Goal: Task Accomplishment & Management: Complete application form

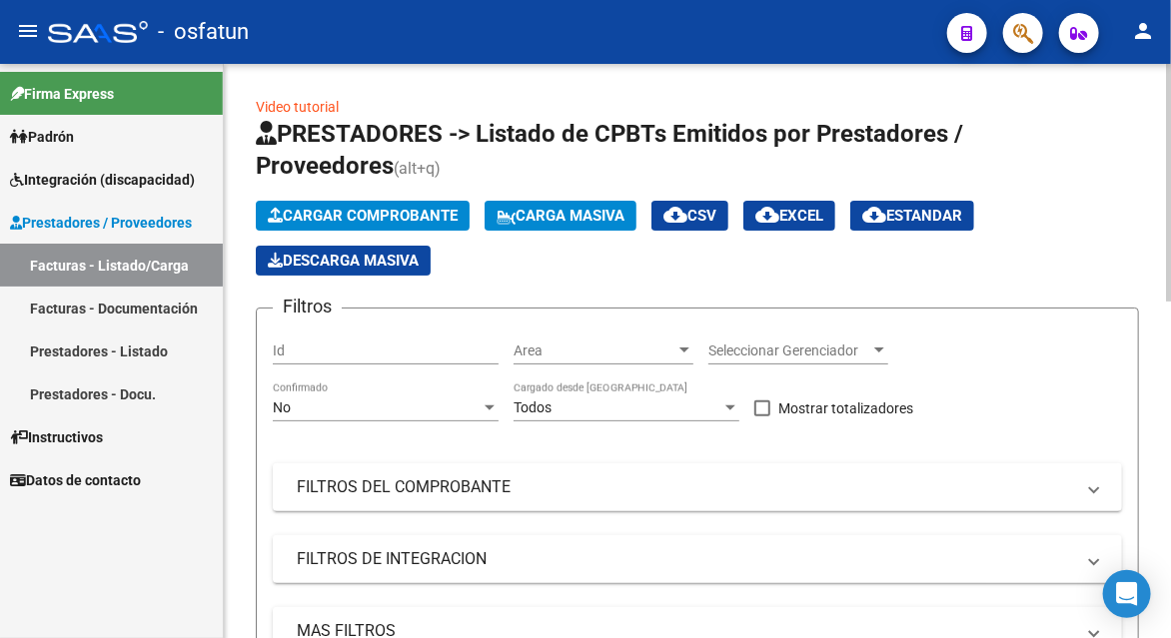
click at [331, 213] on span "Cargar Comprobante" at bounding box center [363, 216] width 190 height 18
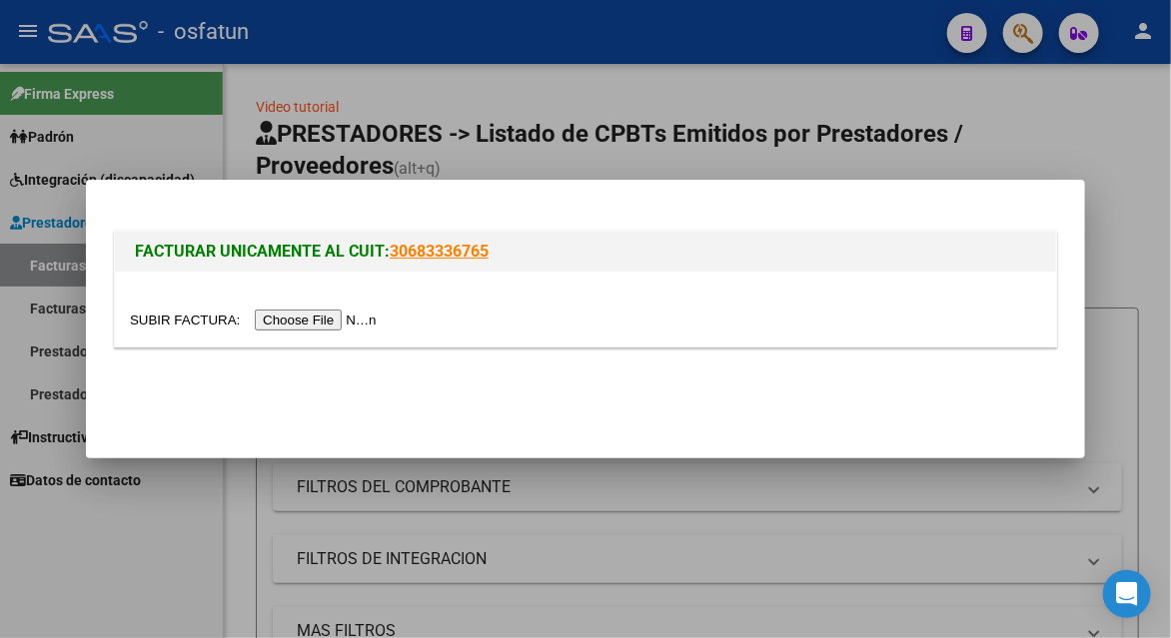
click at [331, 318] on input "file" at bounding box center [256, 320] width 253 height 21
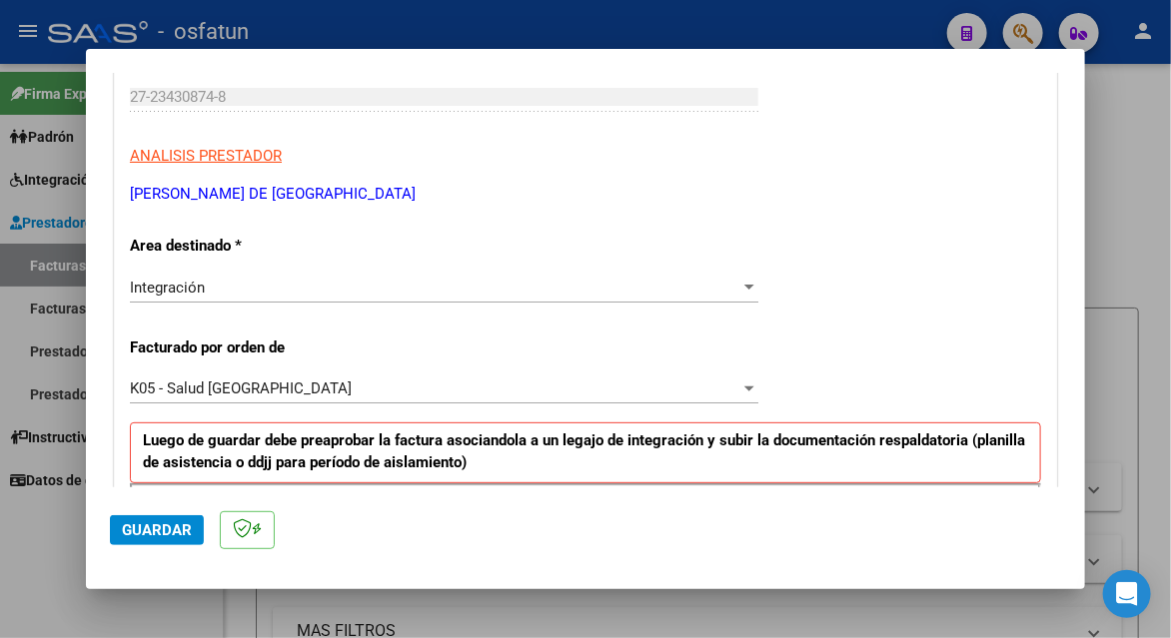
scroll to position [599, 0]
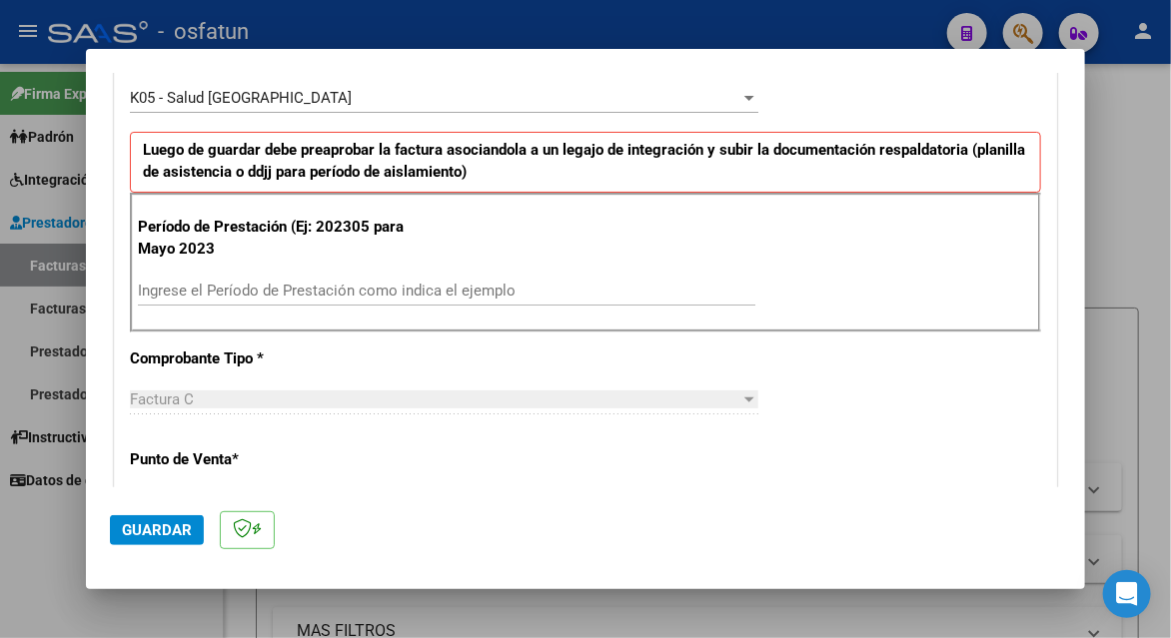
click at [350, 284] on input "Ingrese el Período de Prestación como indica el ejemplo" at bounding box center [446, 291] width 617 height 18
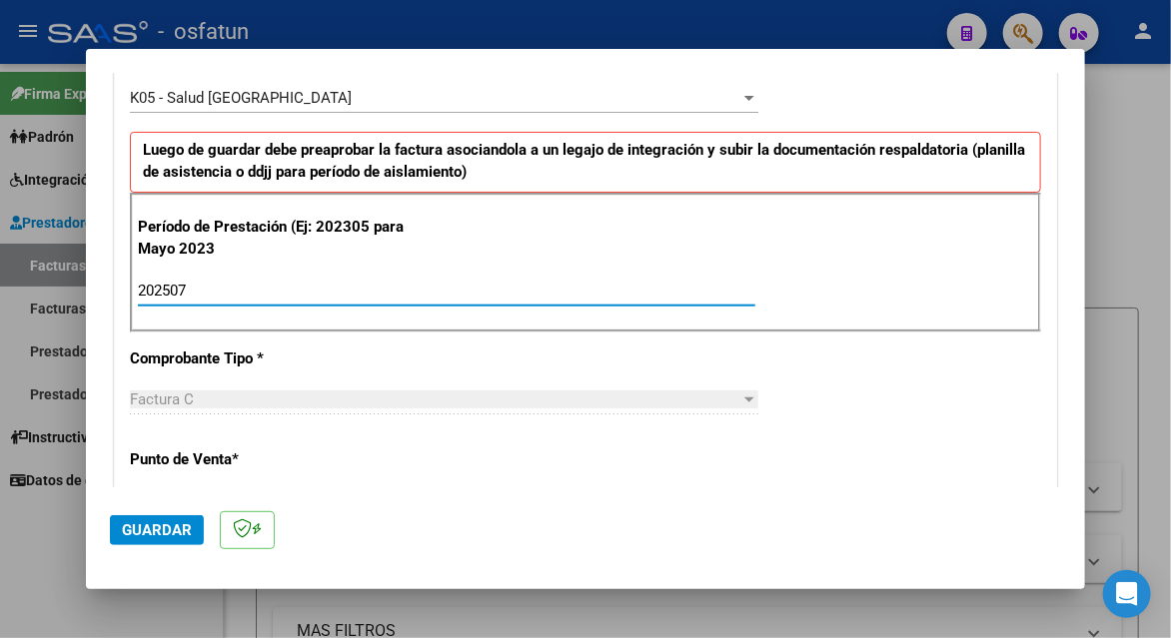
type input "202507"
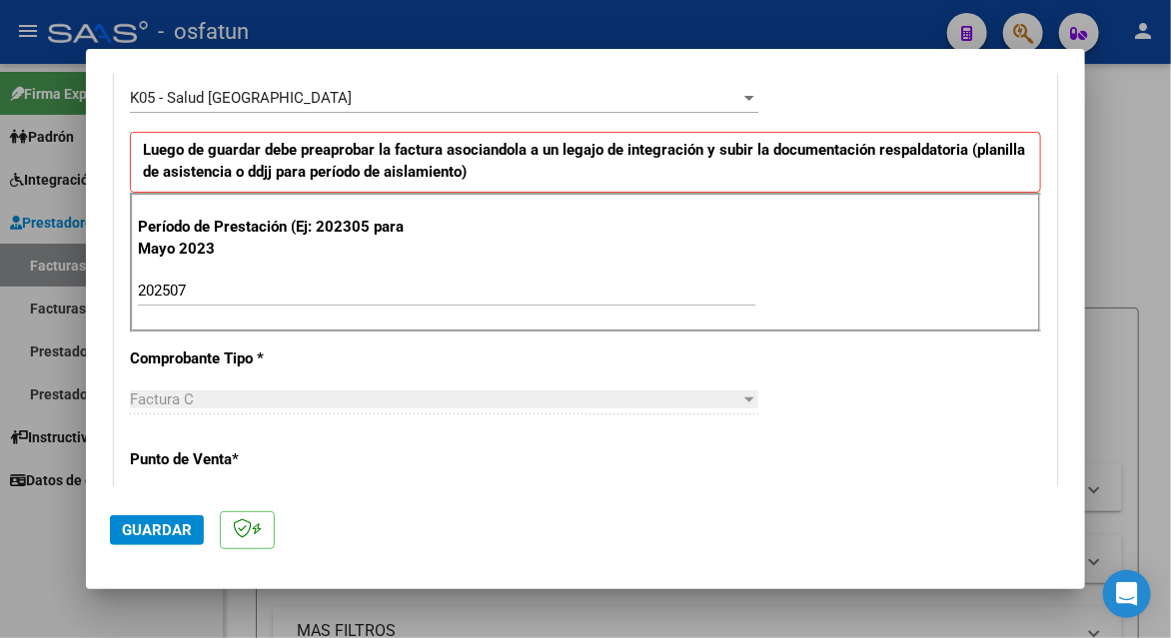
scroll to position [1099, 0]
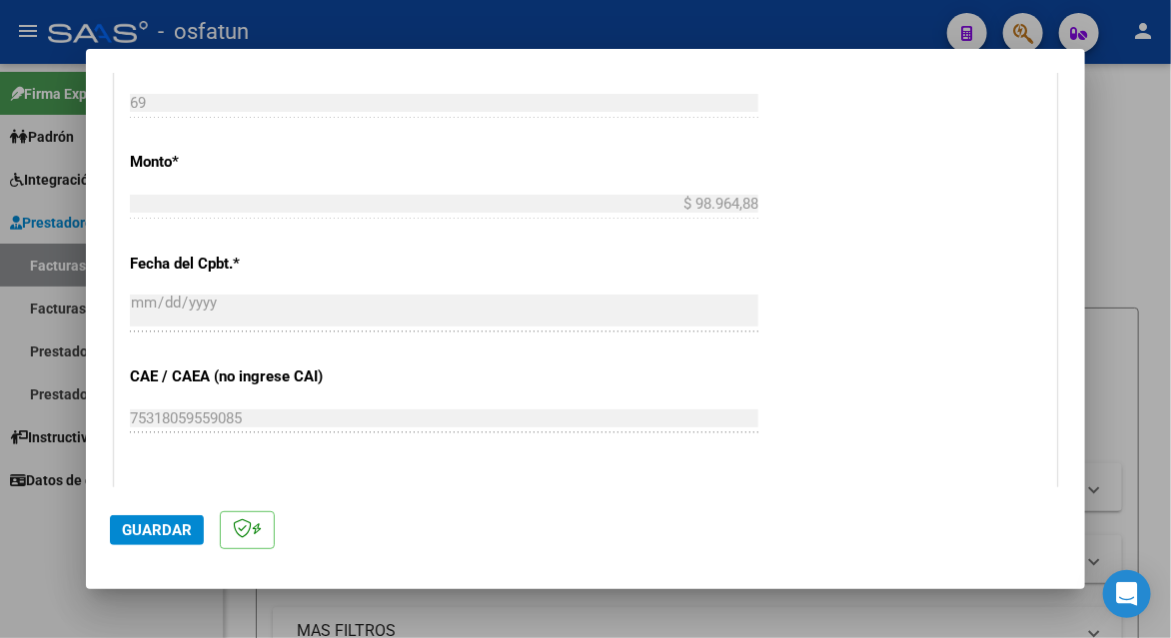
click at [118, 540] on button "Guardar" at bounding box center [157, 531] width 94 height 30
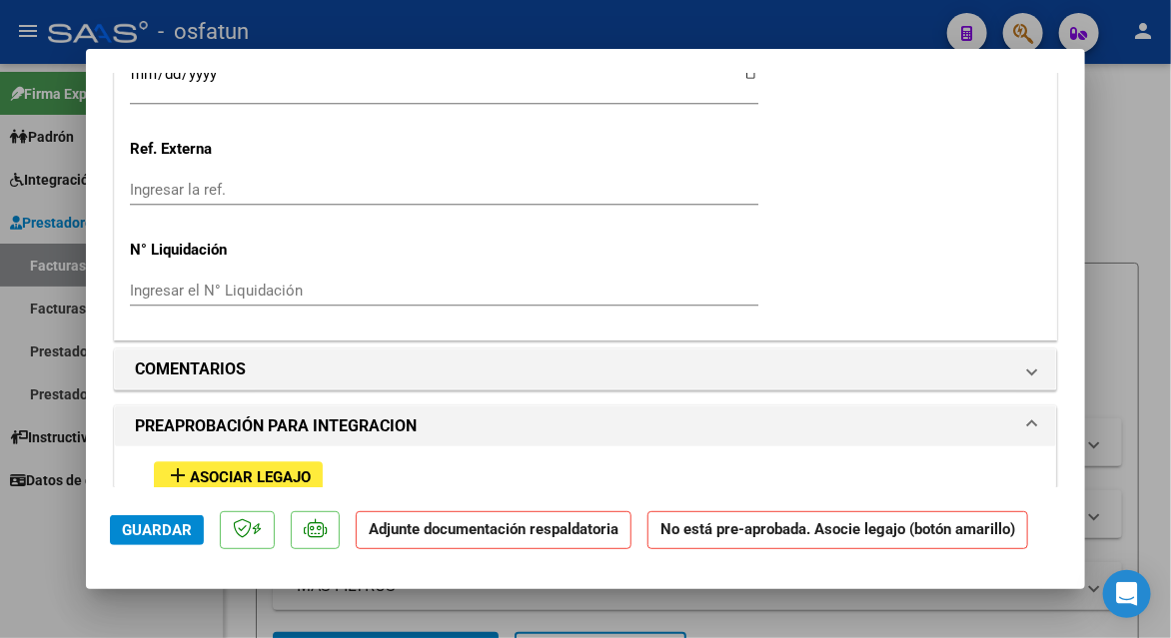
scroll to position [1898, 0]
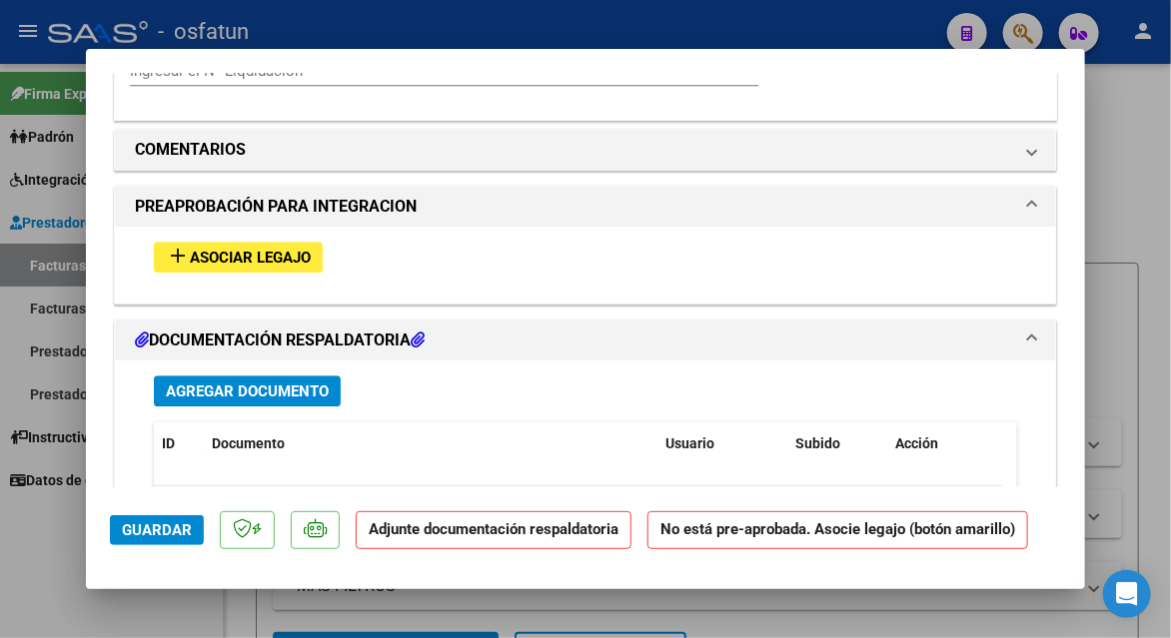
click at [241, 253] on span "Asociar Legajo" at bounding box center [250, 258] width 121 height 18
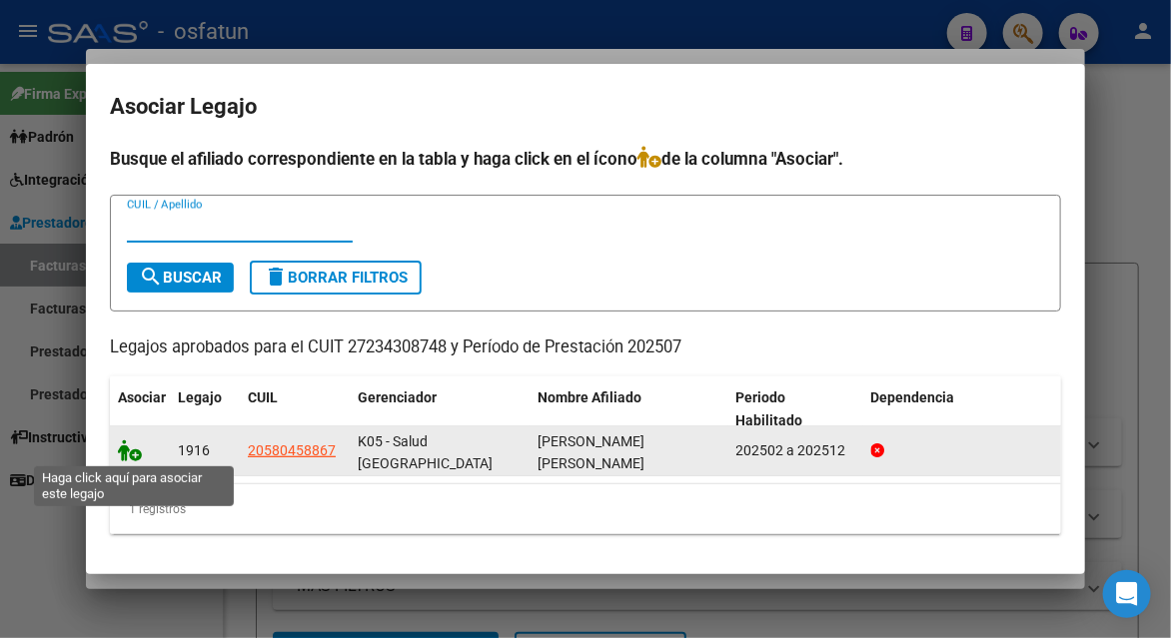
click at [134, 452] on icon at bounding box center [130, 451] width 24 height 22
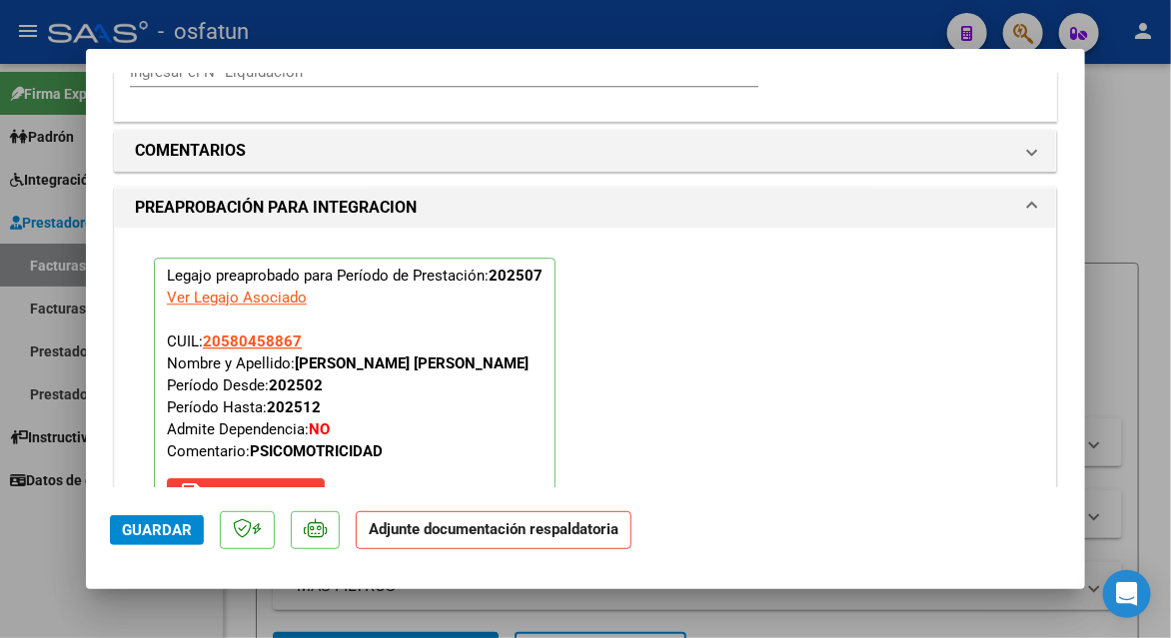
scroll to position [2501, 0]
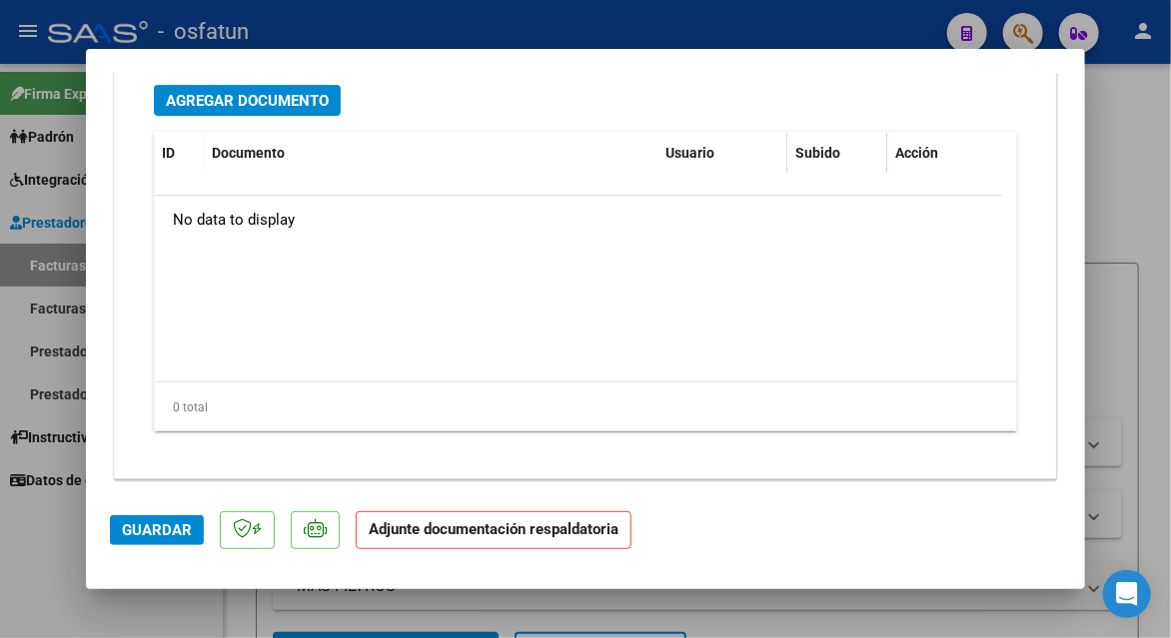
click at [214, 95] on span "Agregar Documento" at bounding box center [247, 101] width 163 height 18
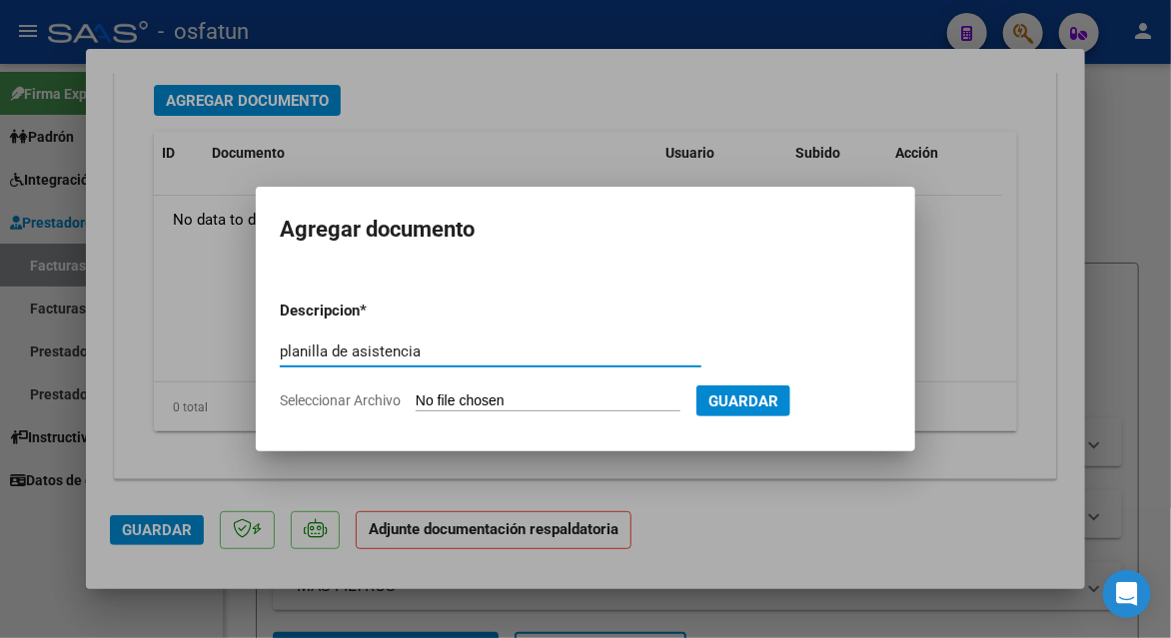
type input "planilla de asistencia"
click at [481, 399] on input "Seleccionar Archivo" at bounding box center [548, 402] width 265 height 19
type input "C:\fakepath\[PERSON_NAME] 69 asis.pdf"
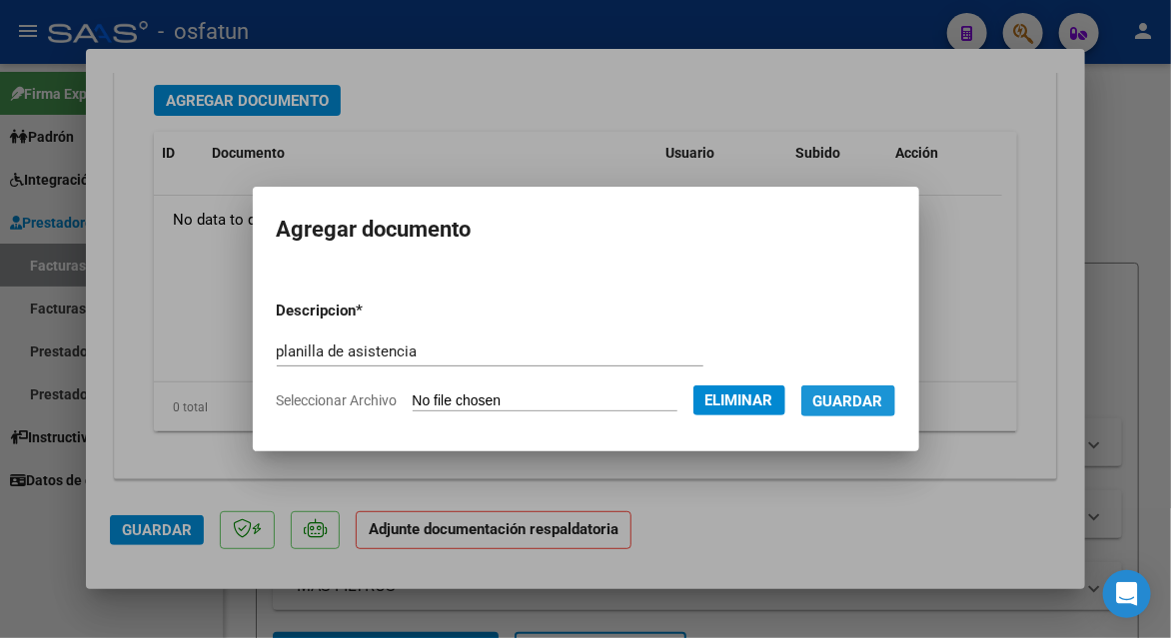
click at [858, 401] on span "Guardar" at bounding box center [848, 402] width 70 height 18
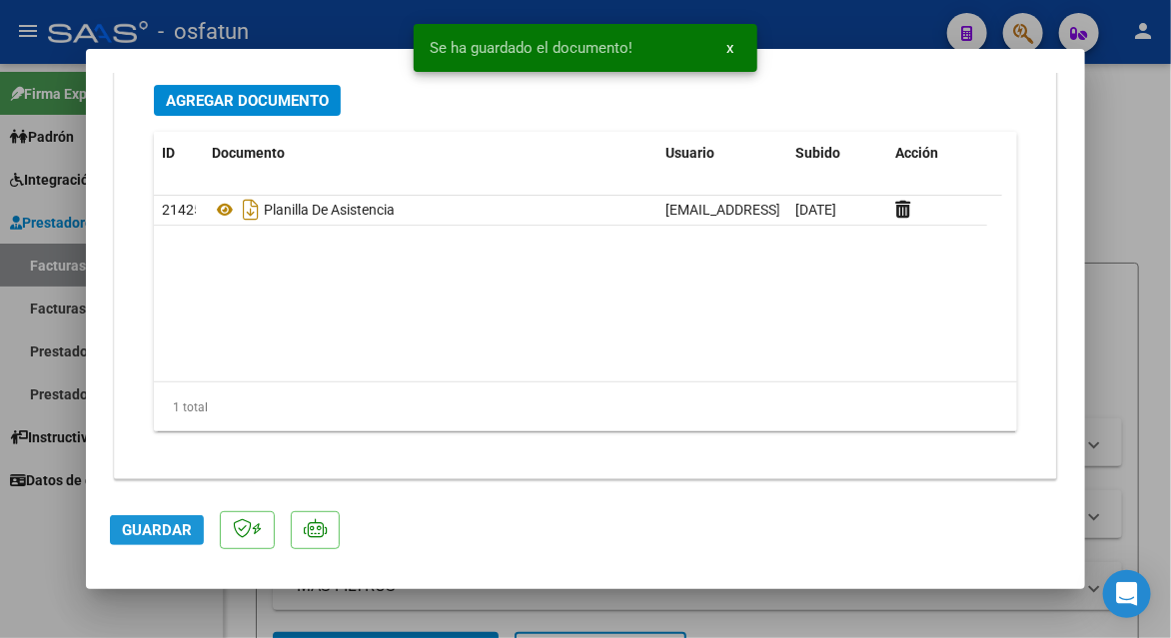
click at [166, 531] on span "Guardar" at bounding box center [157, 531] width 70 height 18
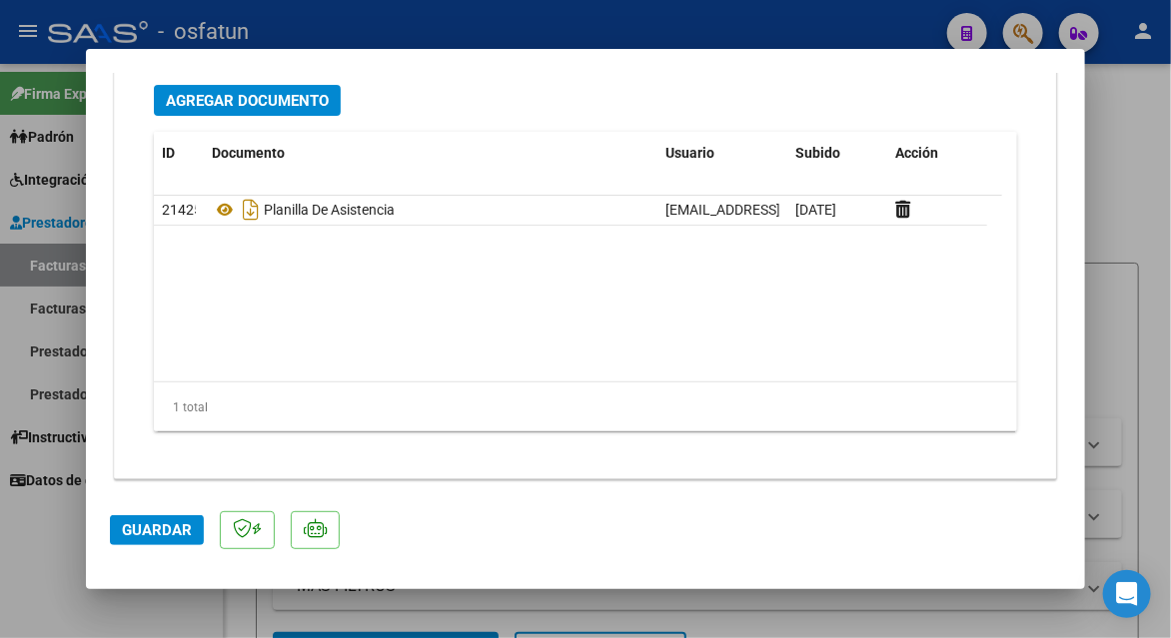
click at [166, 531] on span "Guardar" at bounding box center [157, 531] width 70 height 18
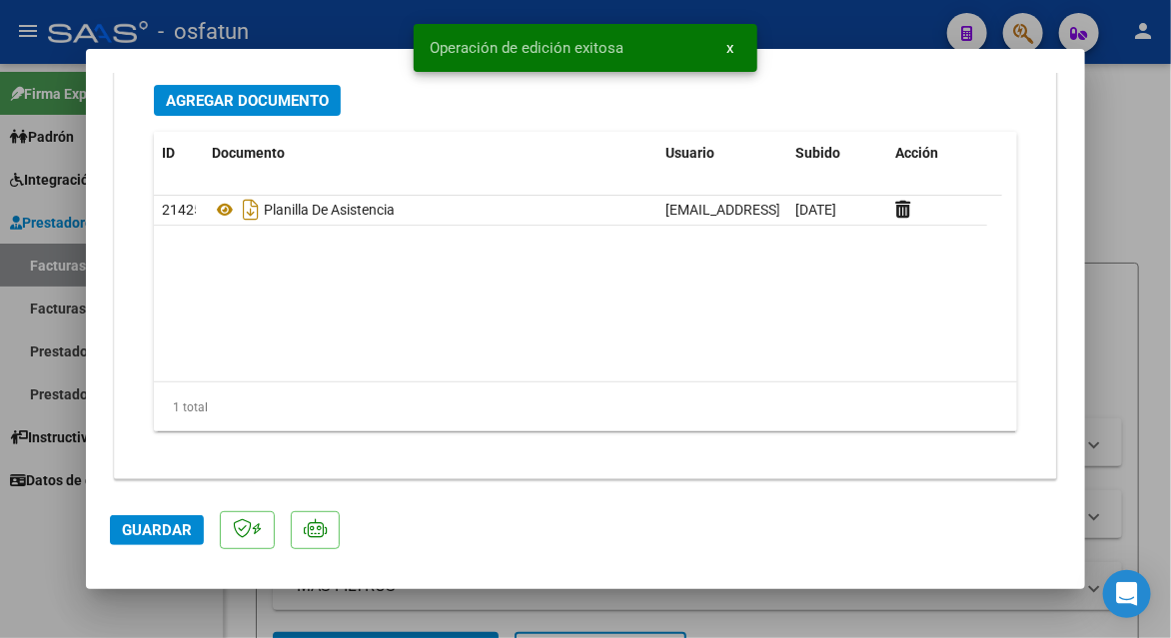
click at [1147, 144] on div at bounding box center [585, 319] width 1171 height 638
type input "$ 0,00"
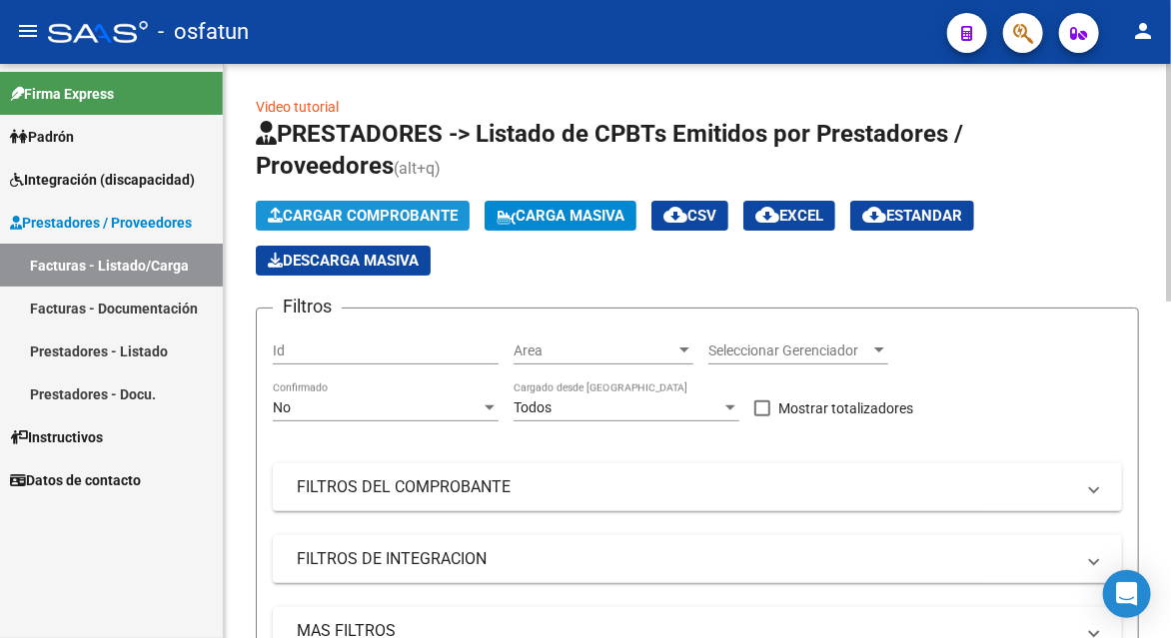
click at [395, 220] on span "Cargar Comprobante" at bounding box center [363, 216] width 190 height 18
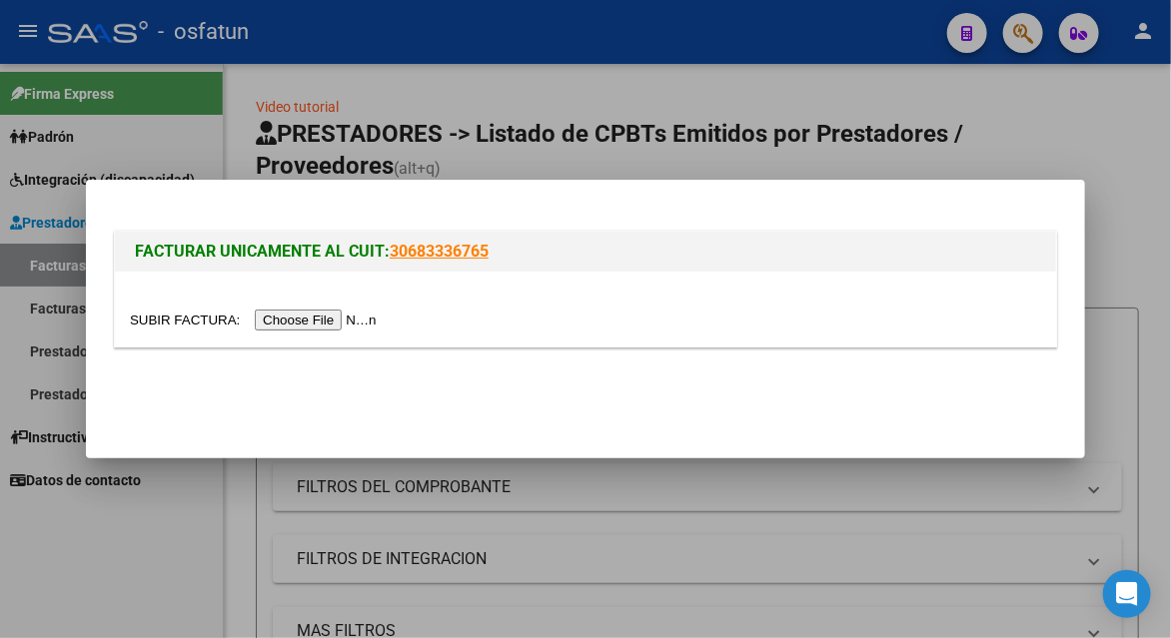
click at [300, 328] on input "file" at bounding box center [256, 320] width 253 height 21
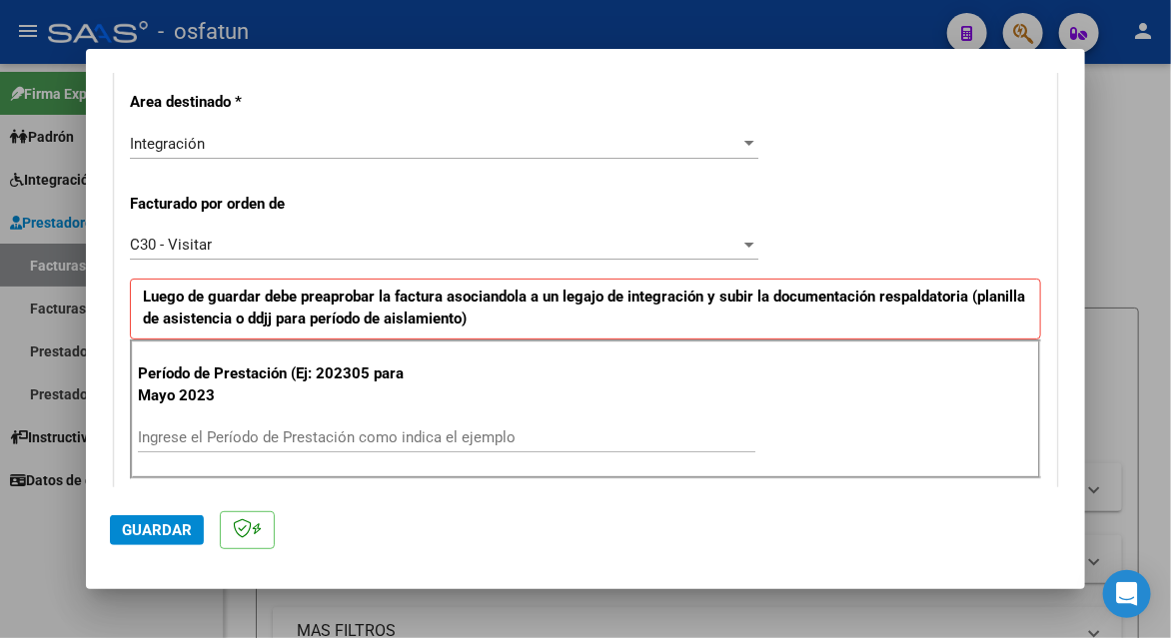
scroll to position [500, 0]
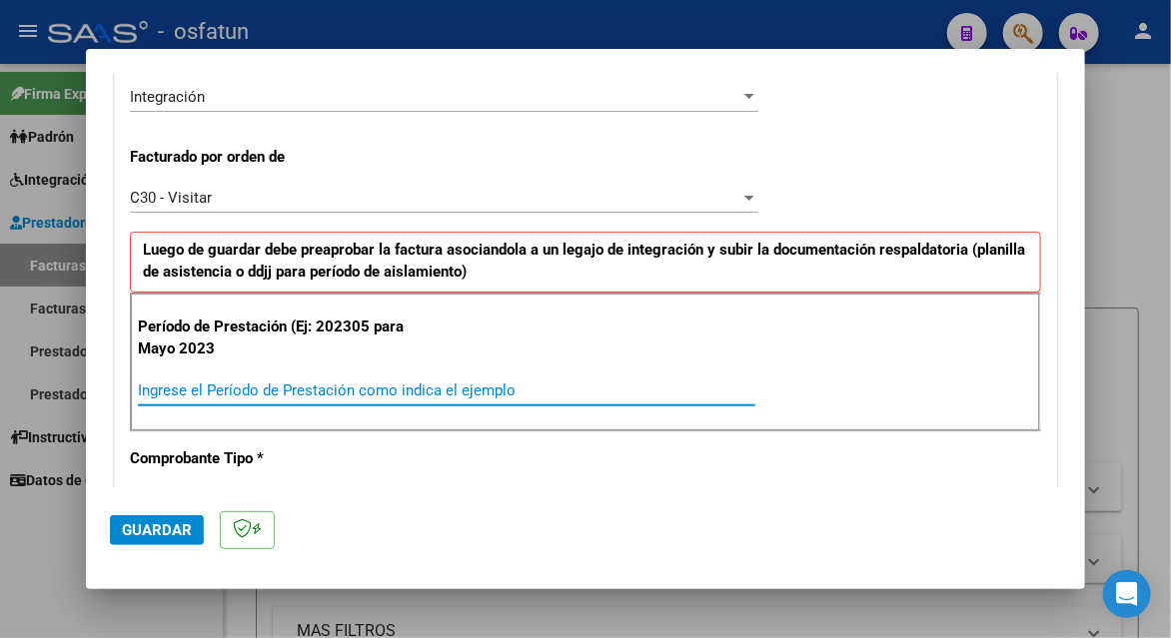
click at [354, 385] on input "Ingrese el Período de Prestación como indica el ejemplo" at bounding box center [446, 391] width 617 height 18
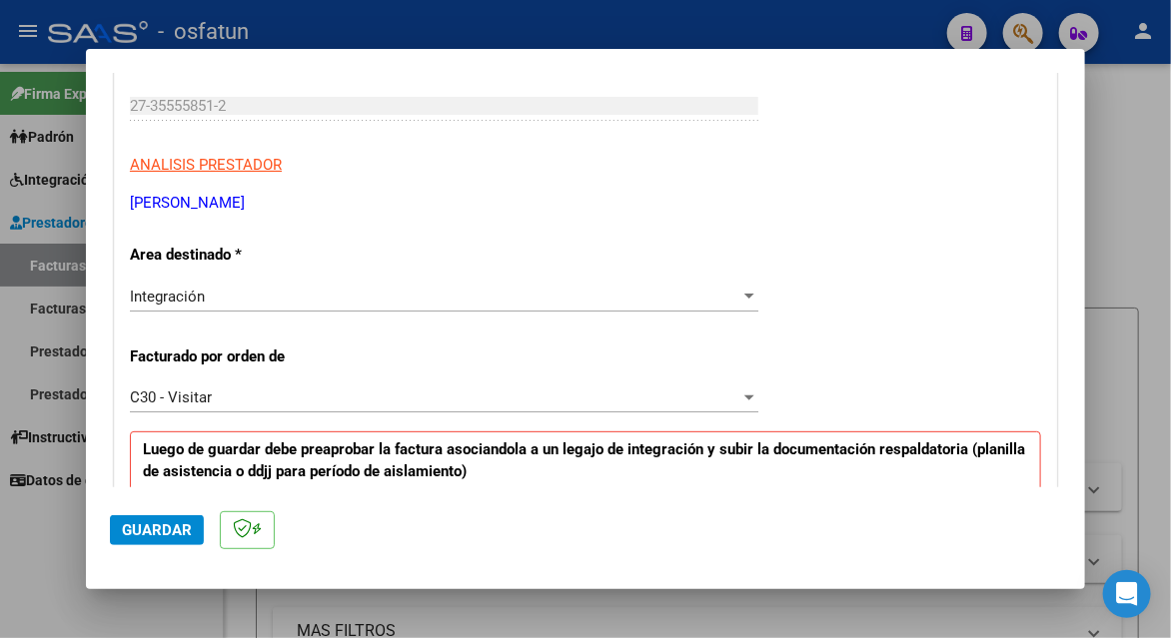
scroll to position [400, 0]
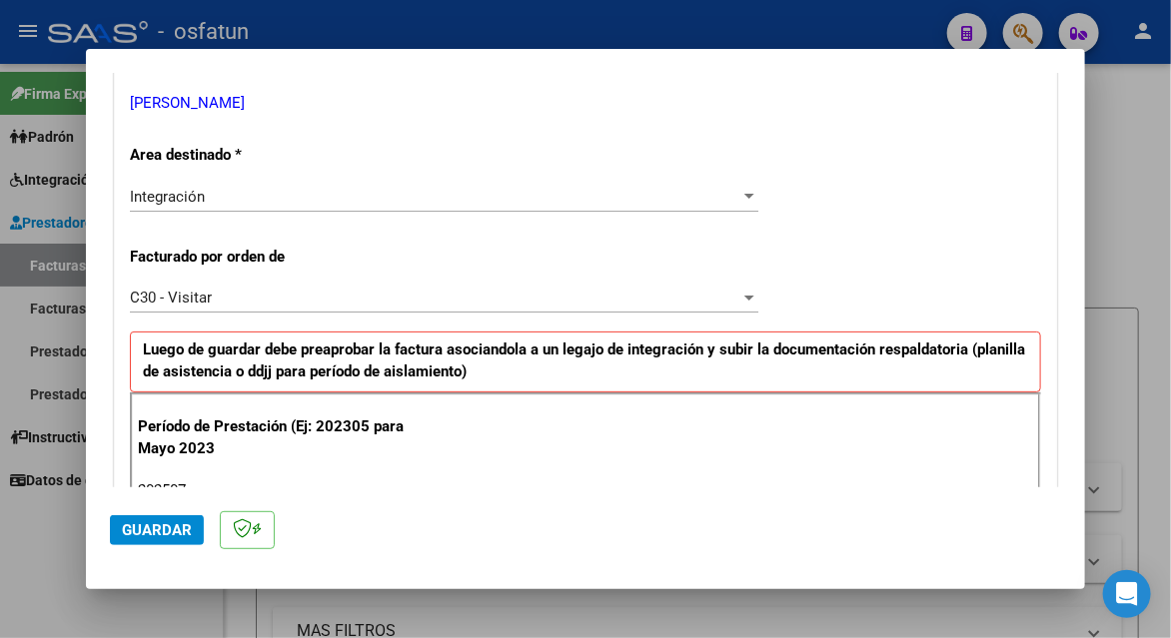
type input "202507"
click at [165, 525] on span "Guardar" at bounding box center [157, 531] width 70 height 18
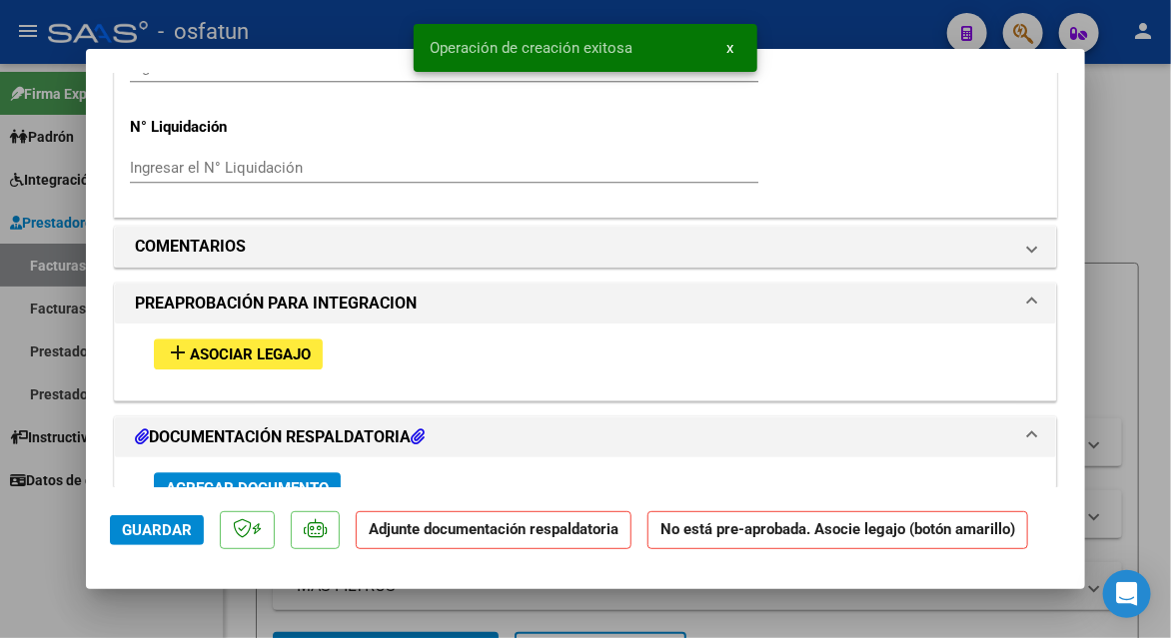
scroll to position [1898, 0]
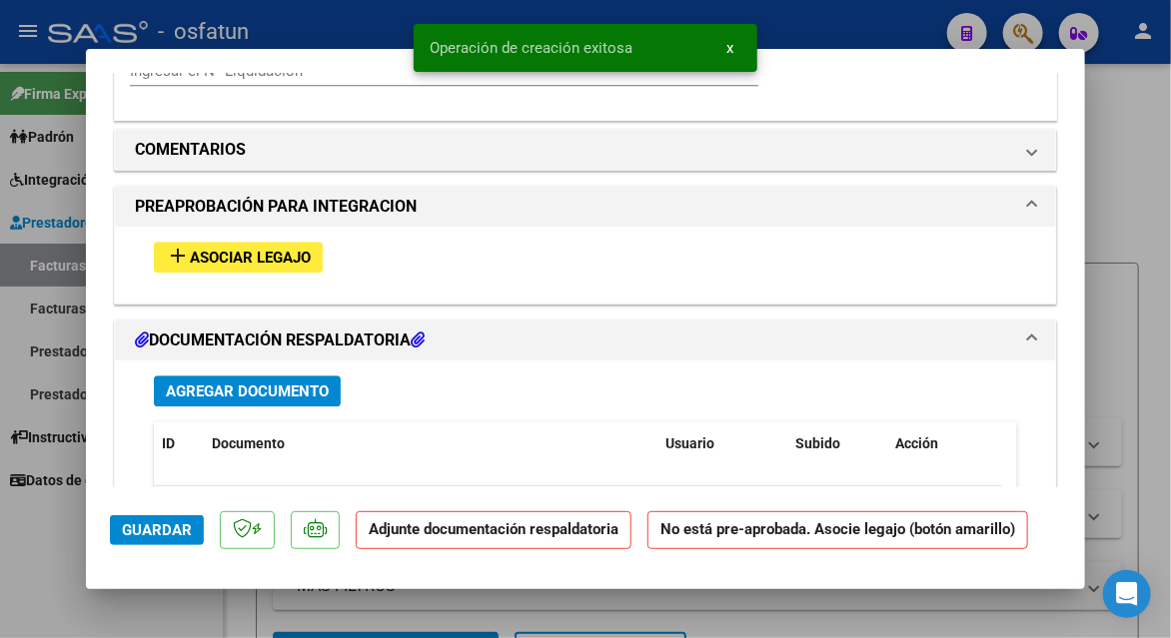
click at [276, 269] on div "add Asociar Legajo" at bounding box center [585, 257] width 893 height 61
click at [276, 252] on span "Asociar Legajo" at bounding box center [250, 258] width 121 height 18
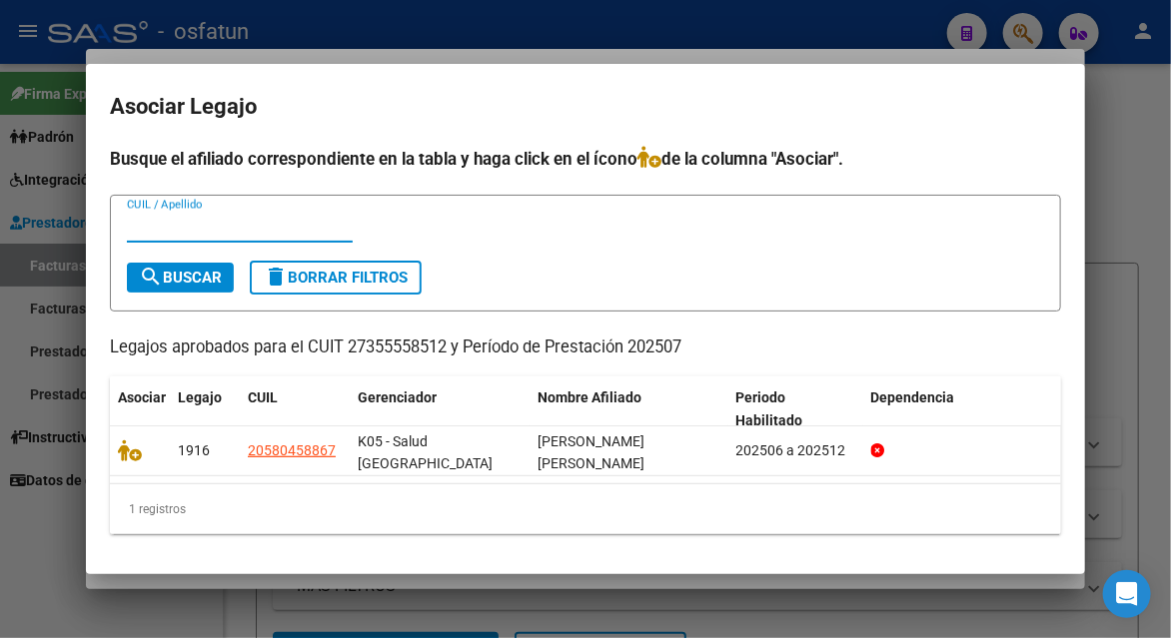
click at [1163, 106] on div at bounding box center [585, 319] width 1171 height 638
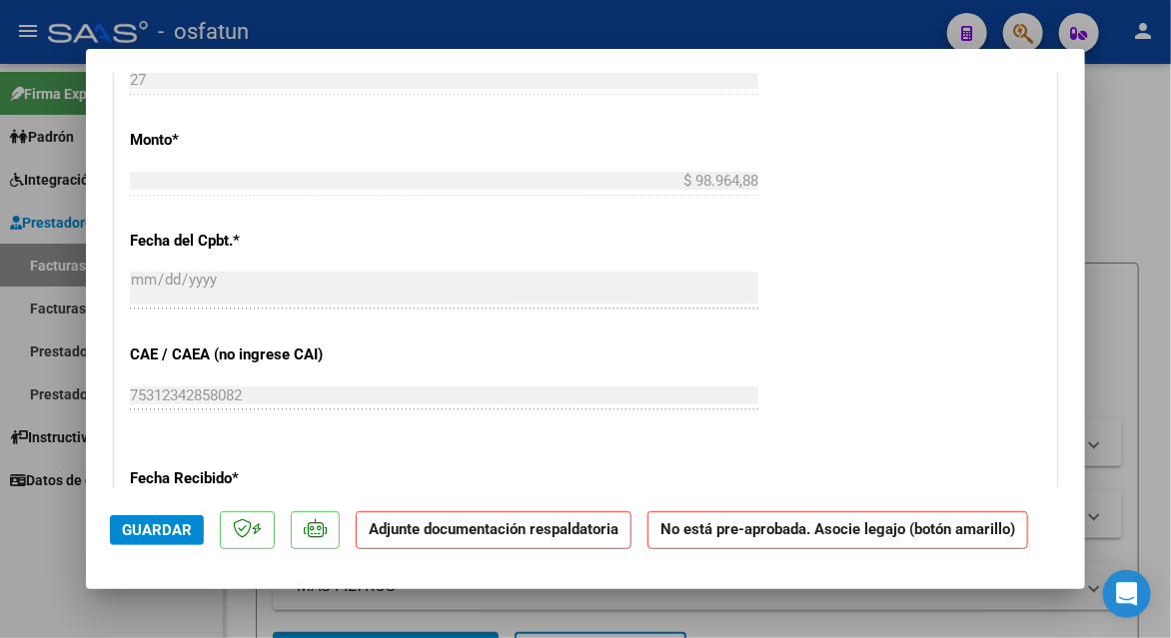
scroll to position [400, 0]
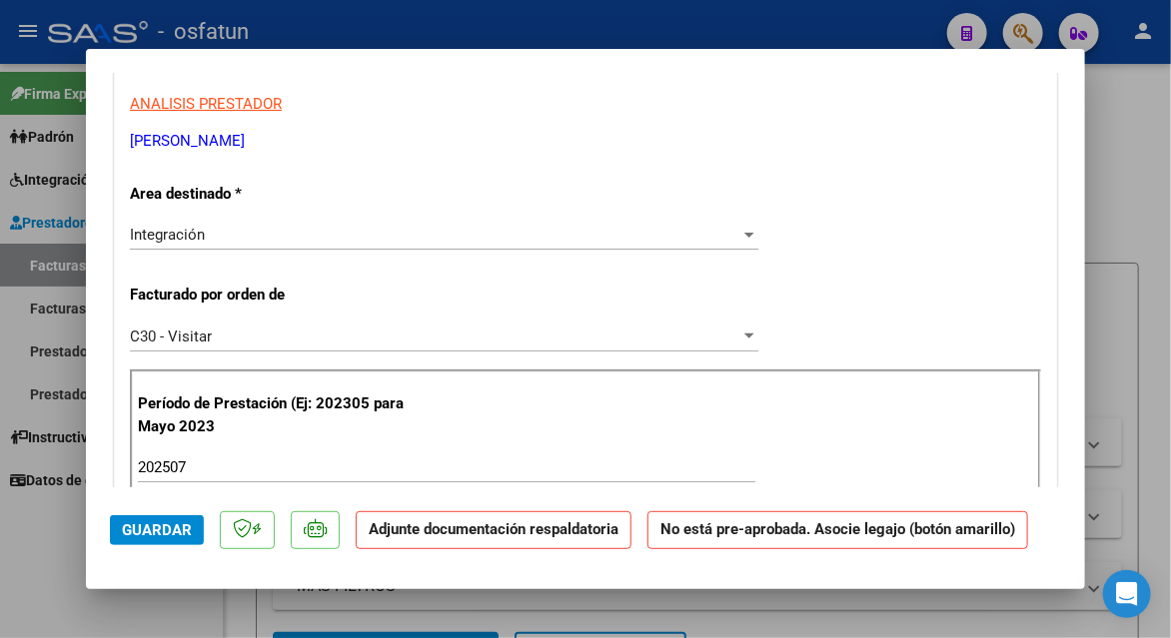
click at [203, 343] on span "C30 - Visitar" at bounding box center [171, 337] width 82 height 18
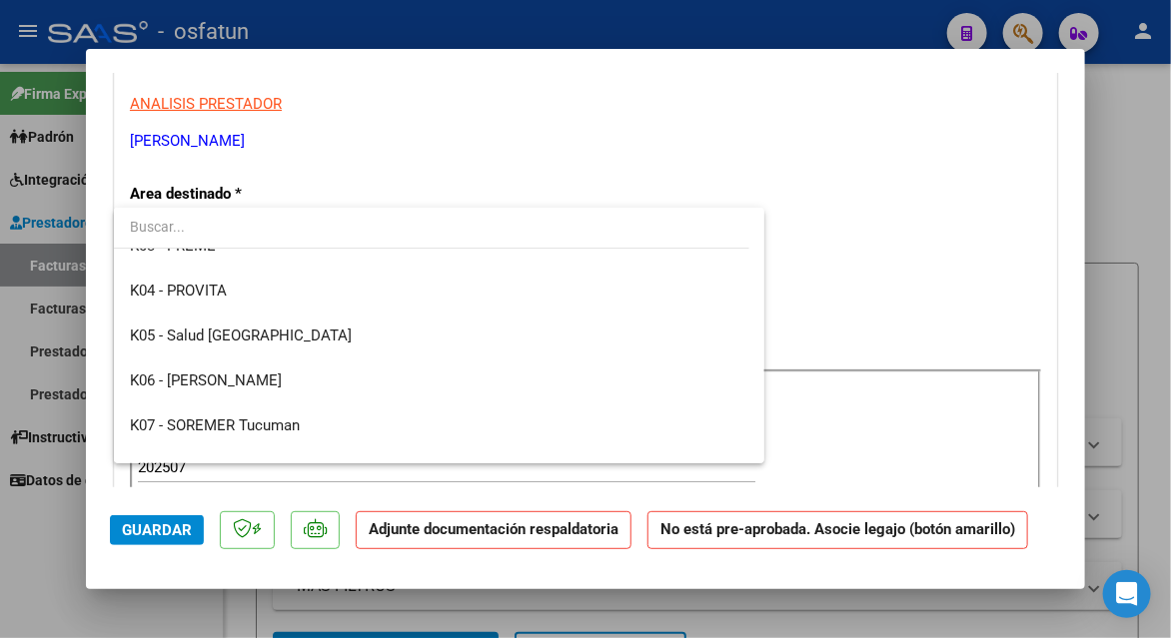
scroll to position [702, 0]
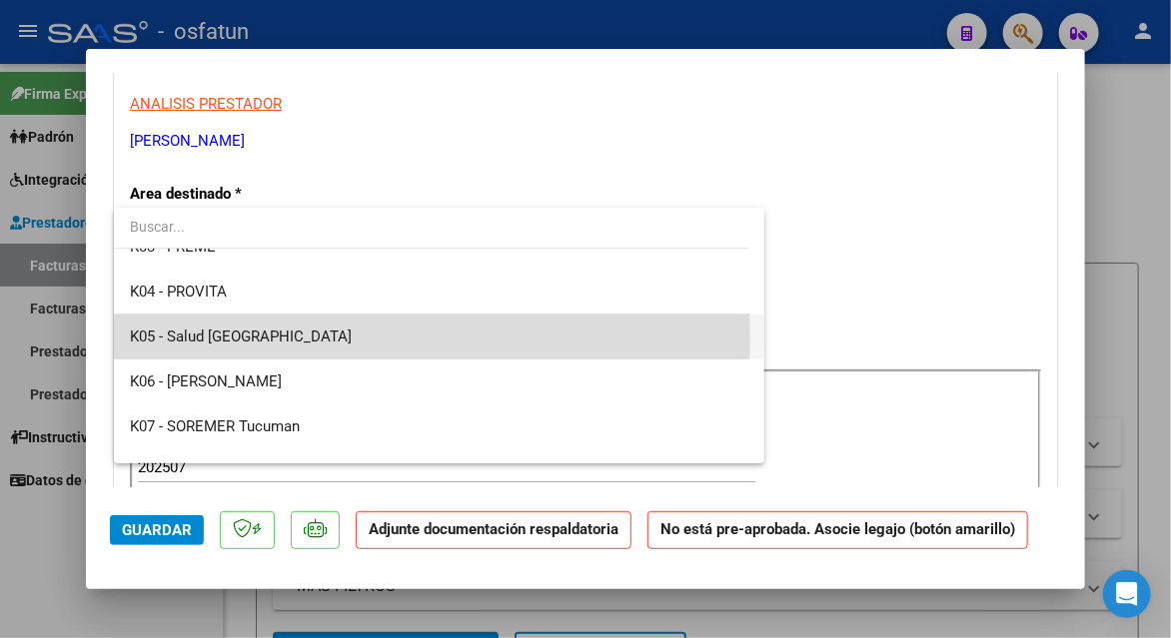
click at [260, 334] on span "K05 - Salud [GEOGRAPHIC_DATA]" at bounding box center [439, 337] width 618 height 45
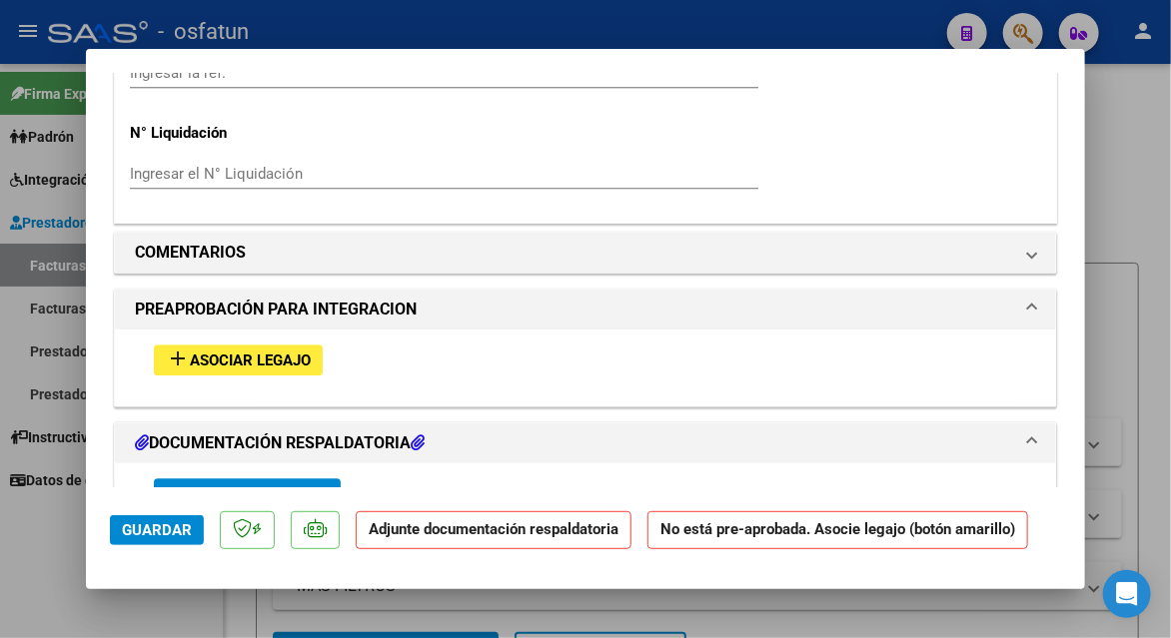
scroll to position [1798, 0]
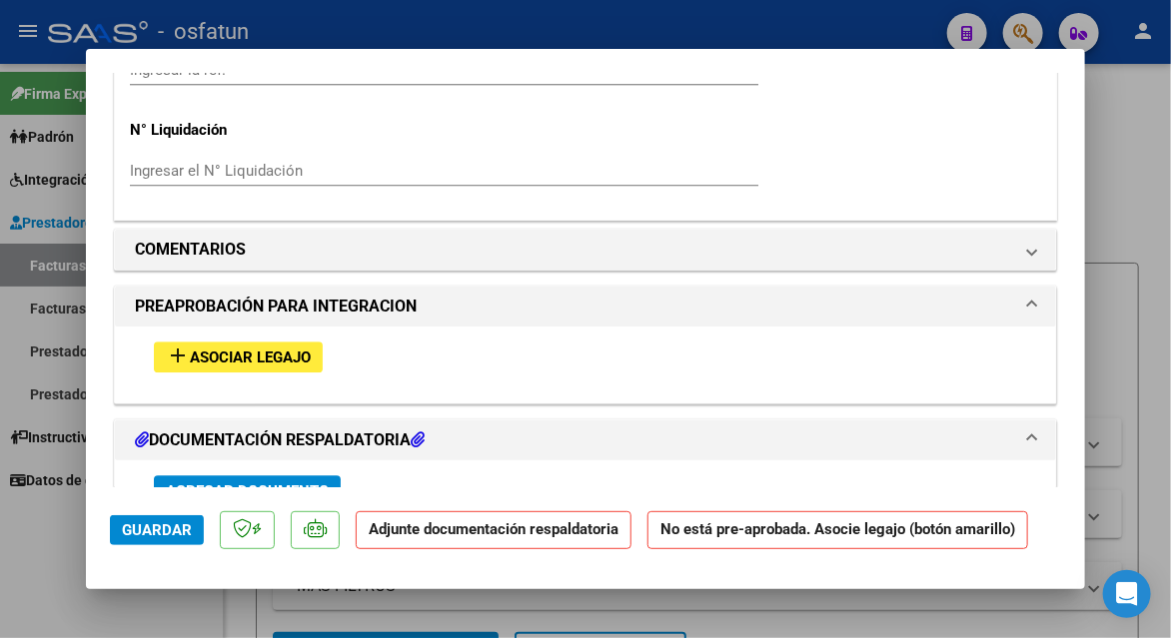
click at [221, 349] on span "Asociar Legajo" at bounding box center [250, 358] width 121 height 18
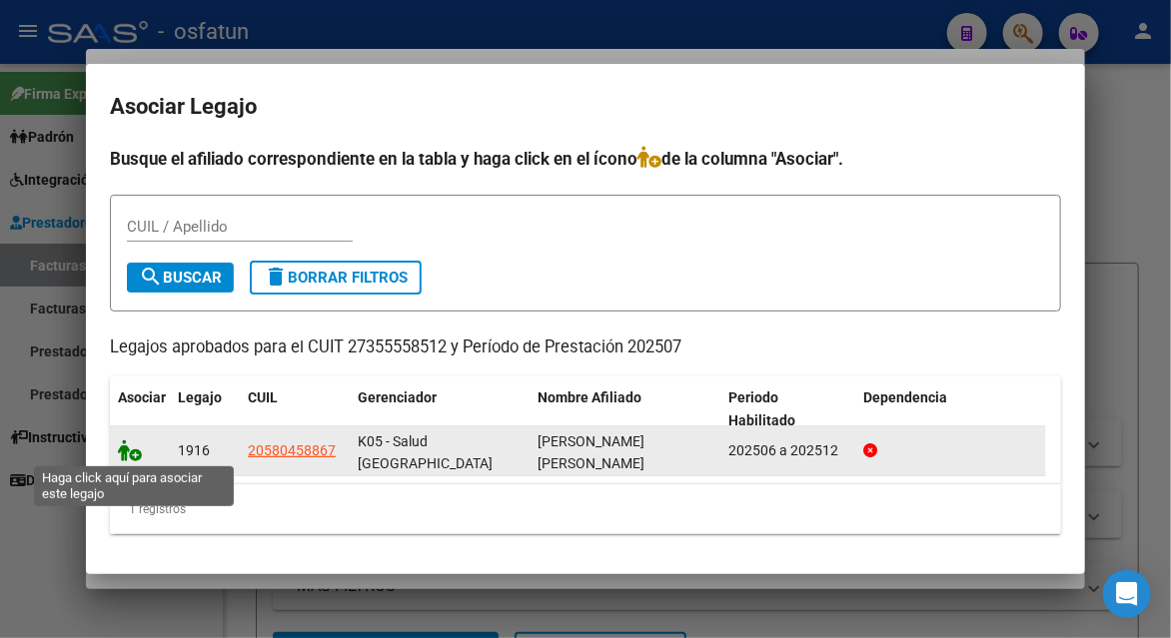
click at [137, 446] on icon at bounding box center [130, 451] width 24 height 22
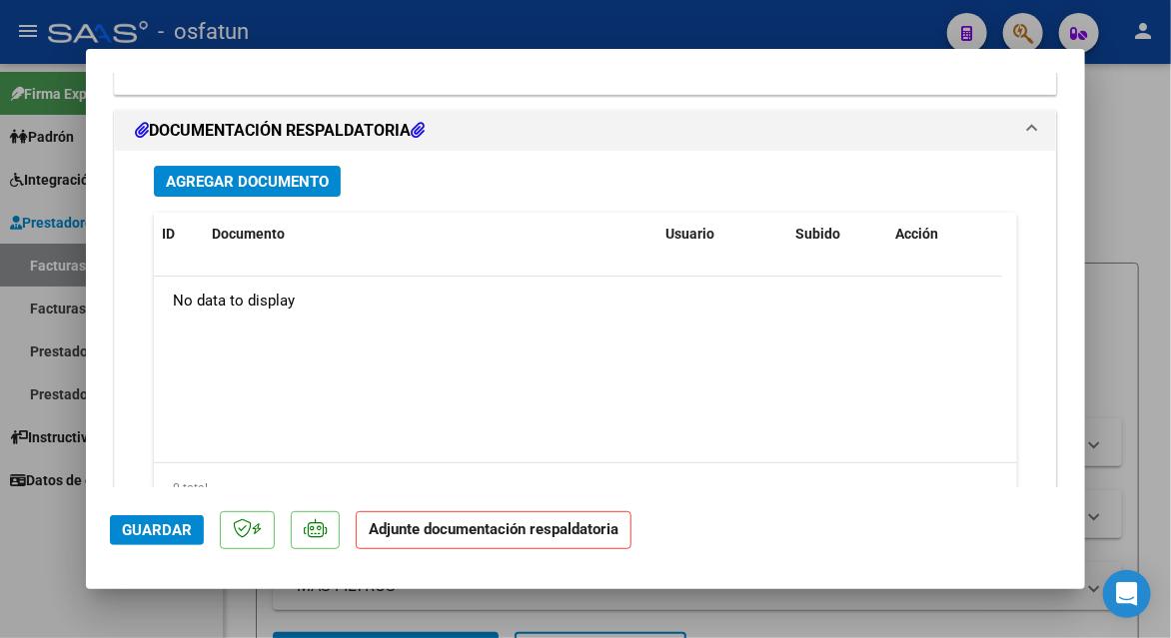
scroll to position [2501, 0]
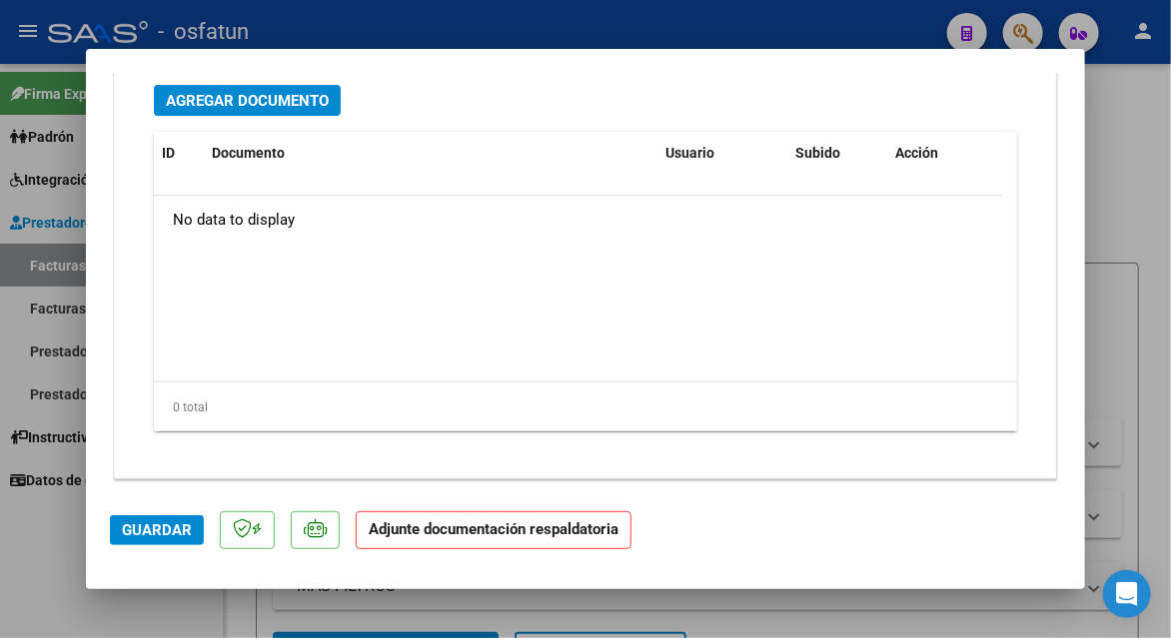
click at [240, 92] on span "Agregar Documento" at bounding box center [247, 101] width 163 height 18
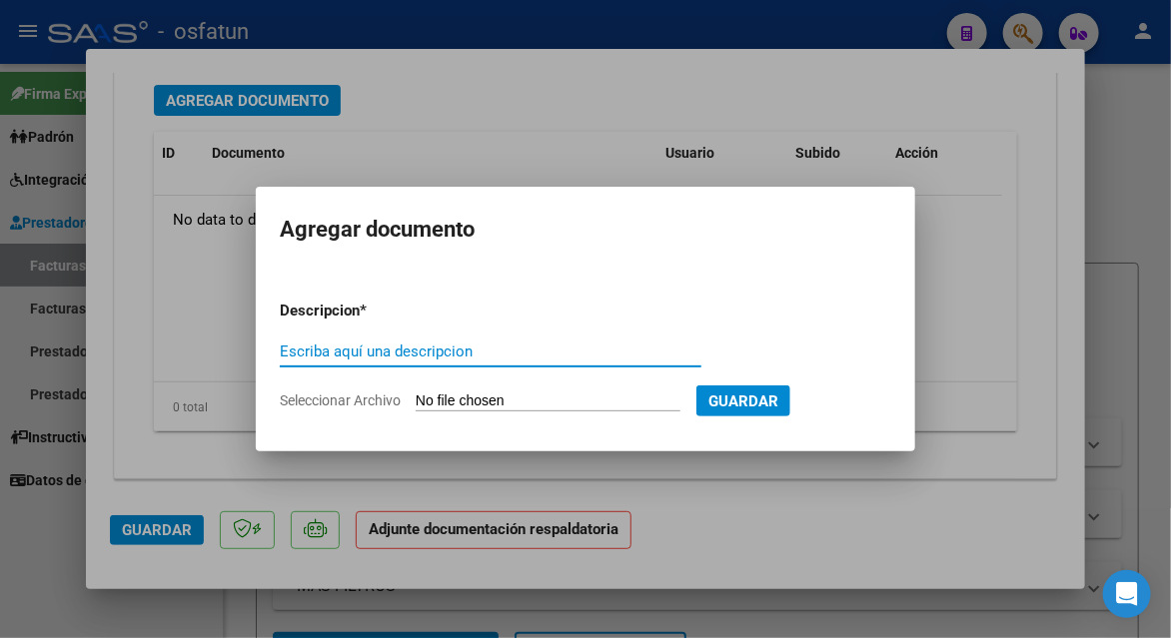
click at [381, 345] on input "Escriba aquí una descripcion" at bounding box center [491, 352] width 422 height 18
type input "planilla de asistencia"
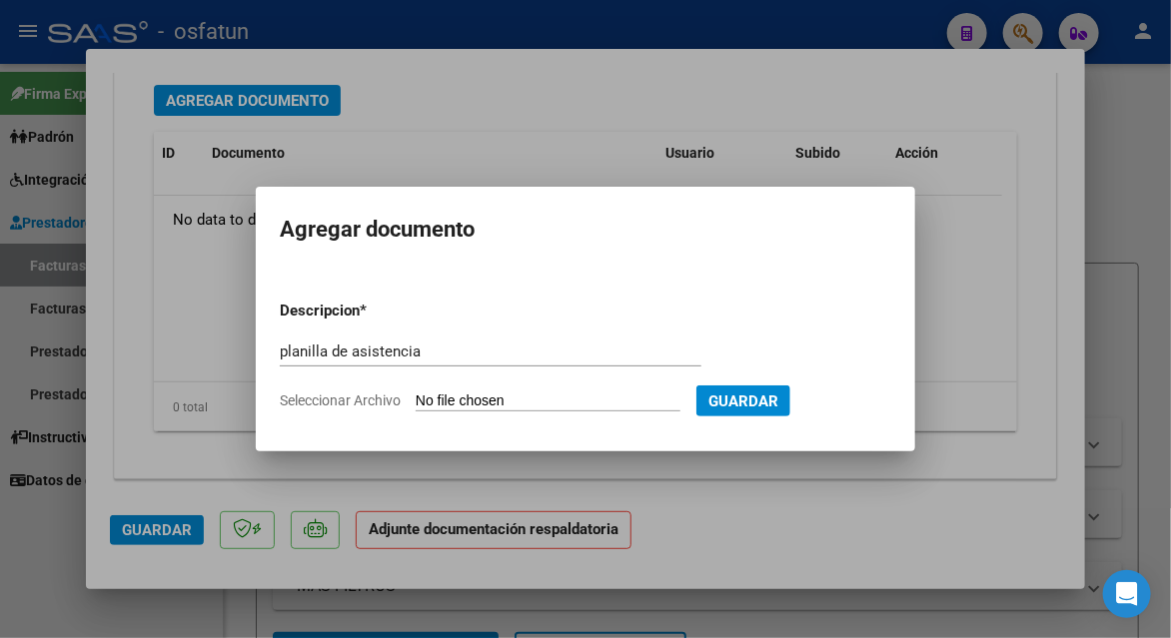
click at [519, 410] on input "Seleccionar Archivo" at bounding box center [548, 402] width 265 height 19
type input "C:\fakepath\ALBA 27 asis.pdf"
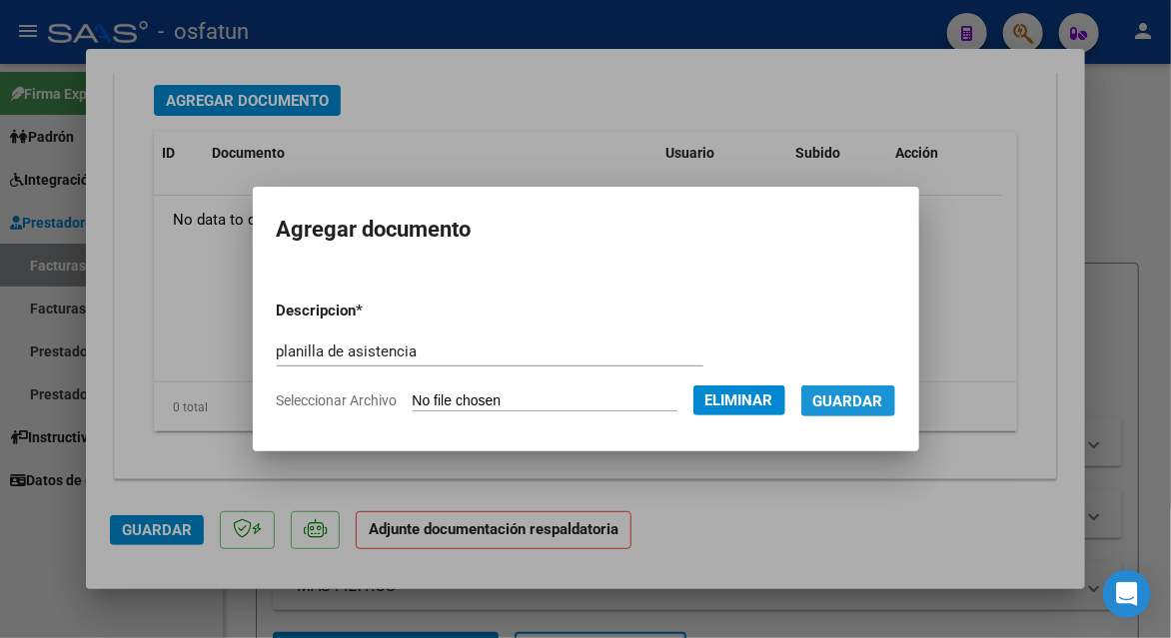
click at [871, 395] on span "Guardar" at bounding box center [848, 402] width 70 height 18
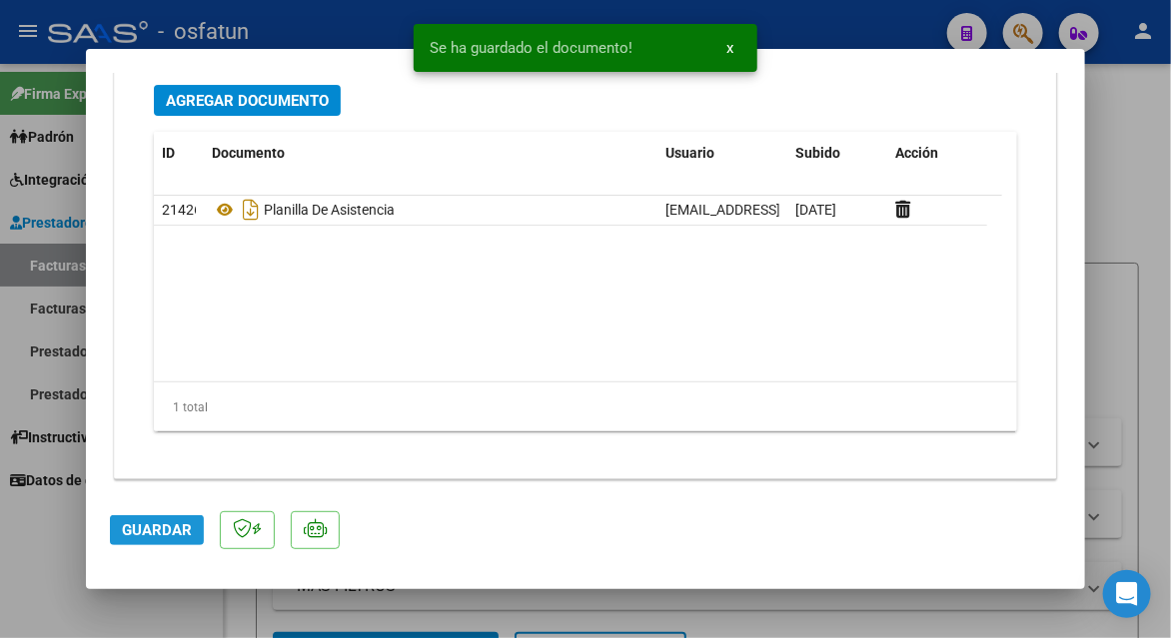
click at [140, 539] on button "Guardar" at bounding box center [157, 531] width 94 height 30
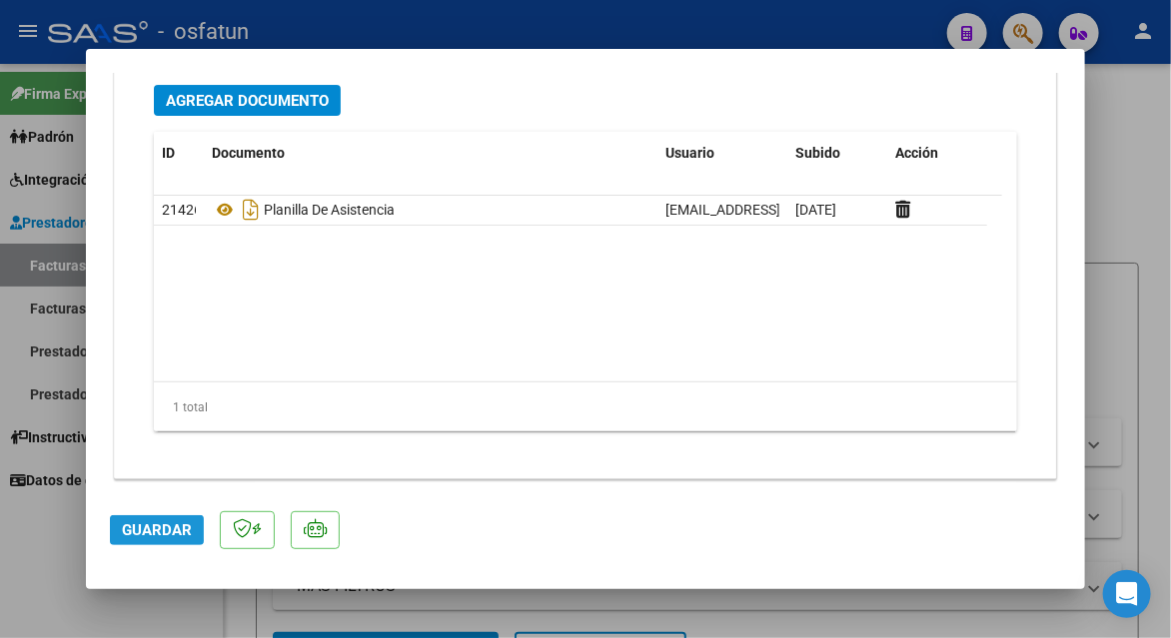
click at [149, 529] on span "Guardar" at bounding box center [157, 531] width 70 height 18
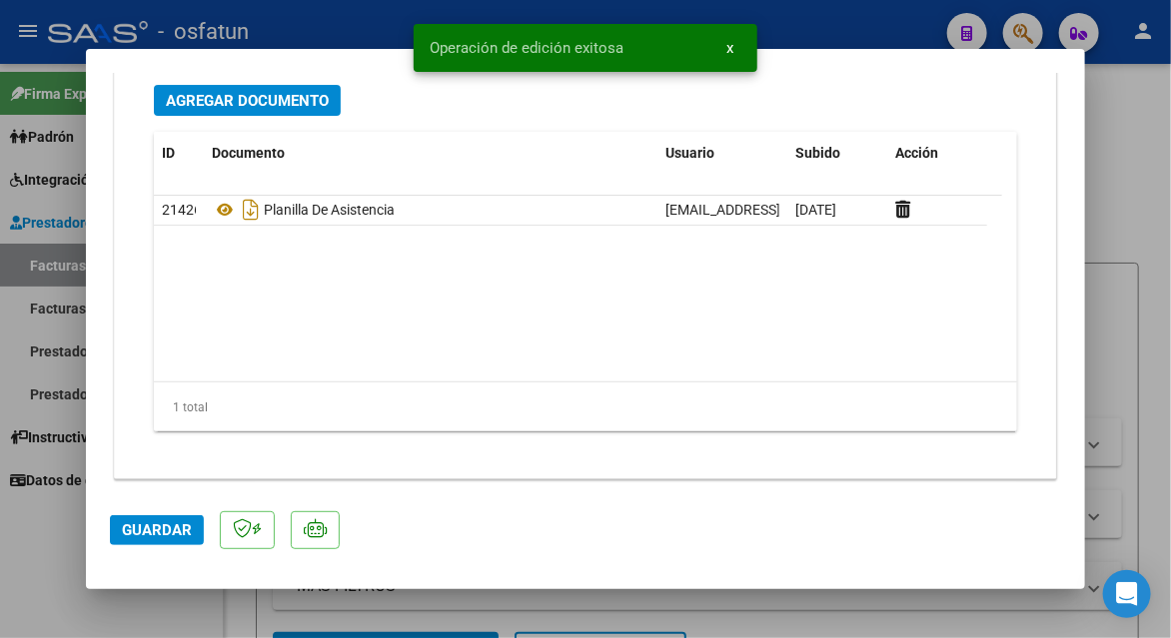
click at [191, 600] on div at bounding box center [585, 319] width 1171 height 638
type input "$ 0,00"
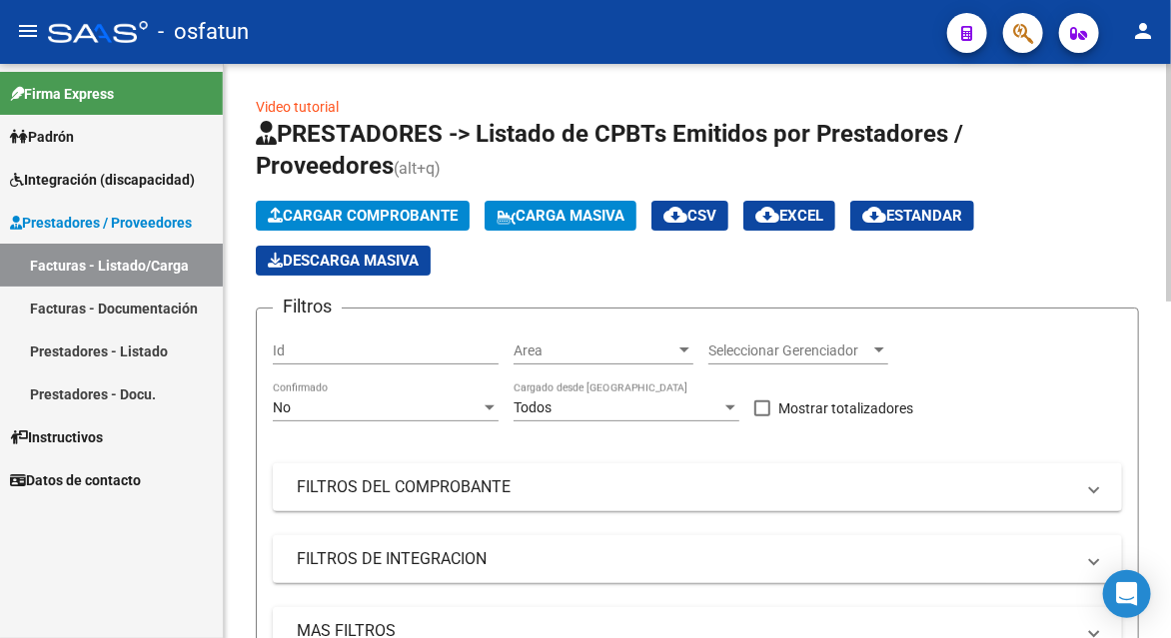
click at [346, 204] on button "Cargar Comprobante" at bounding box center [363, 216] width 214 height 30
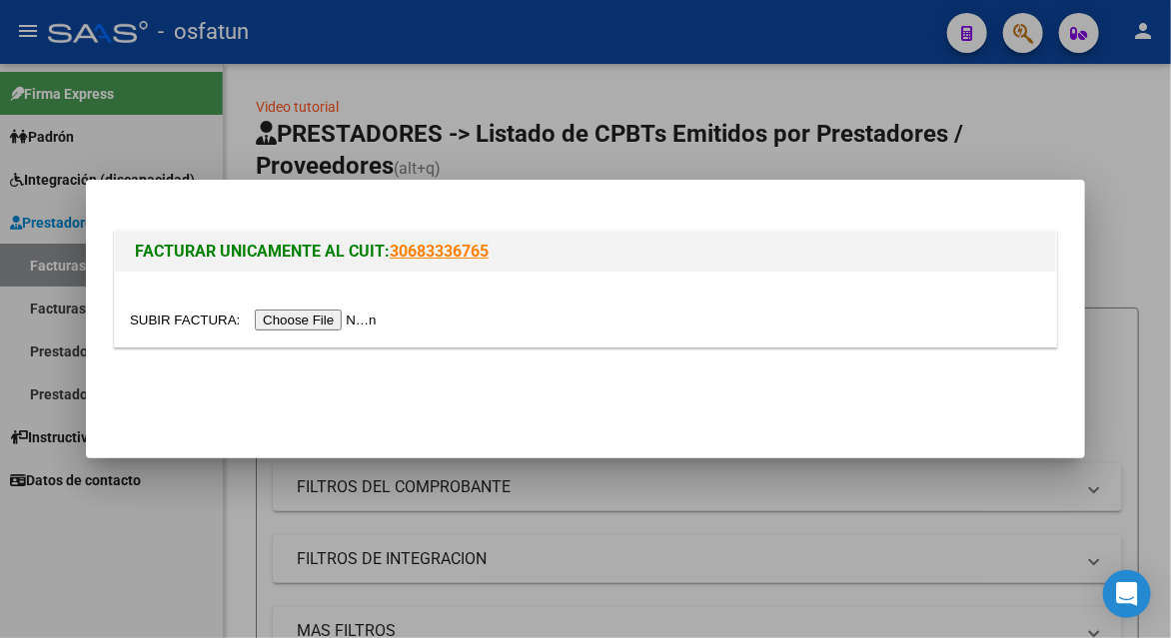
click at [316, 325] on input "file" at bounding box center [256, 320] width 253 height 21
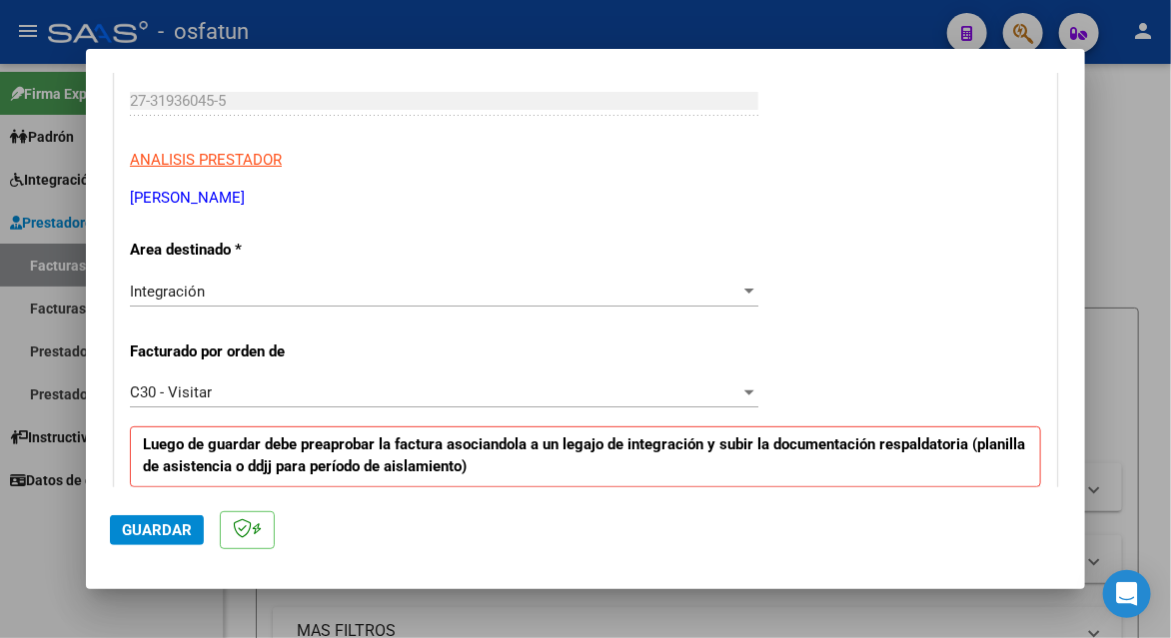
scroll to position [300, 0]
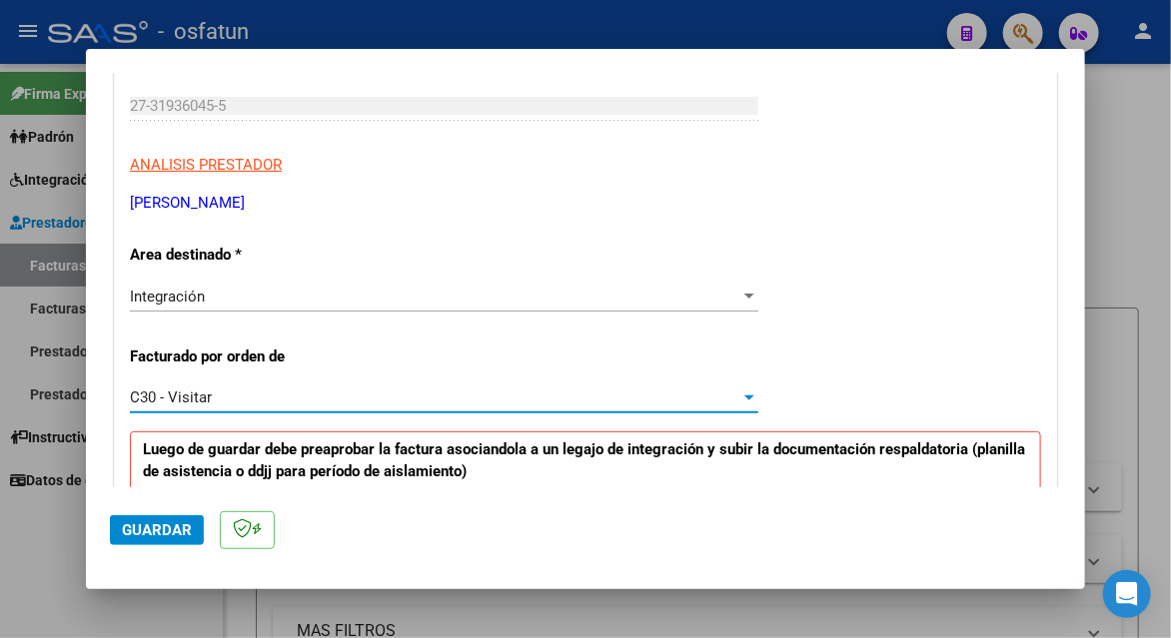
click at [244, 397] on div "C30 - Visitar" at bounding box center [435, 398] width 610 height 18
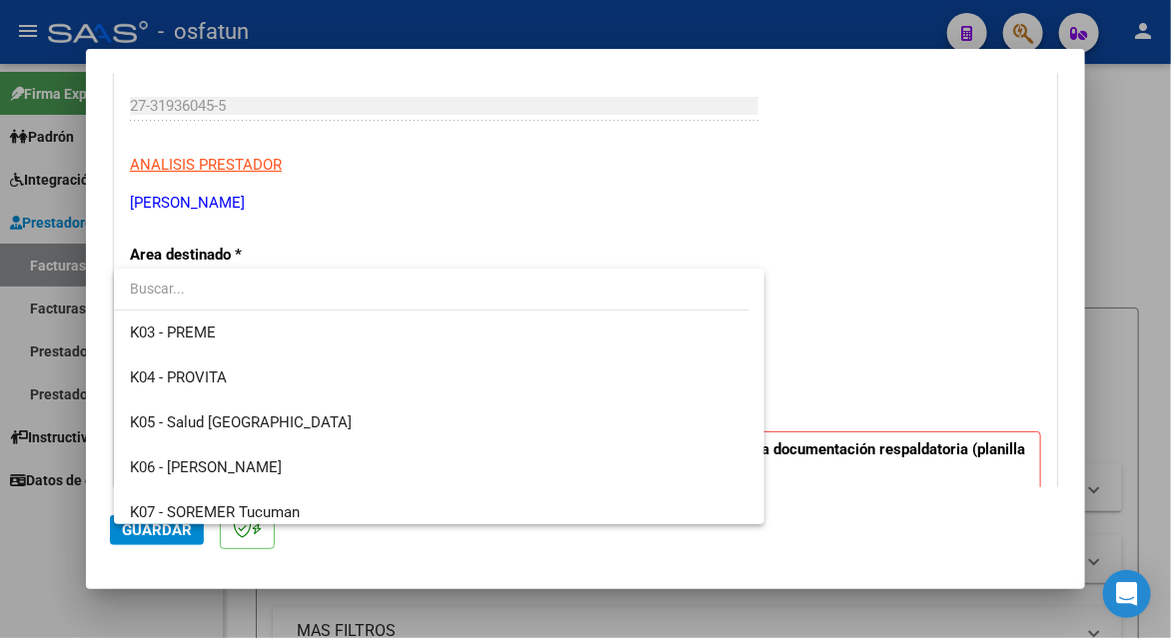
scroll to position [678, 0]
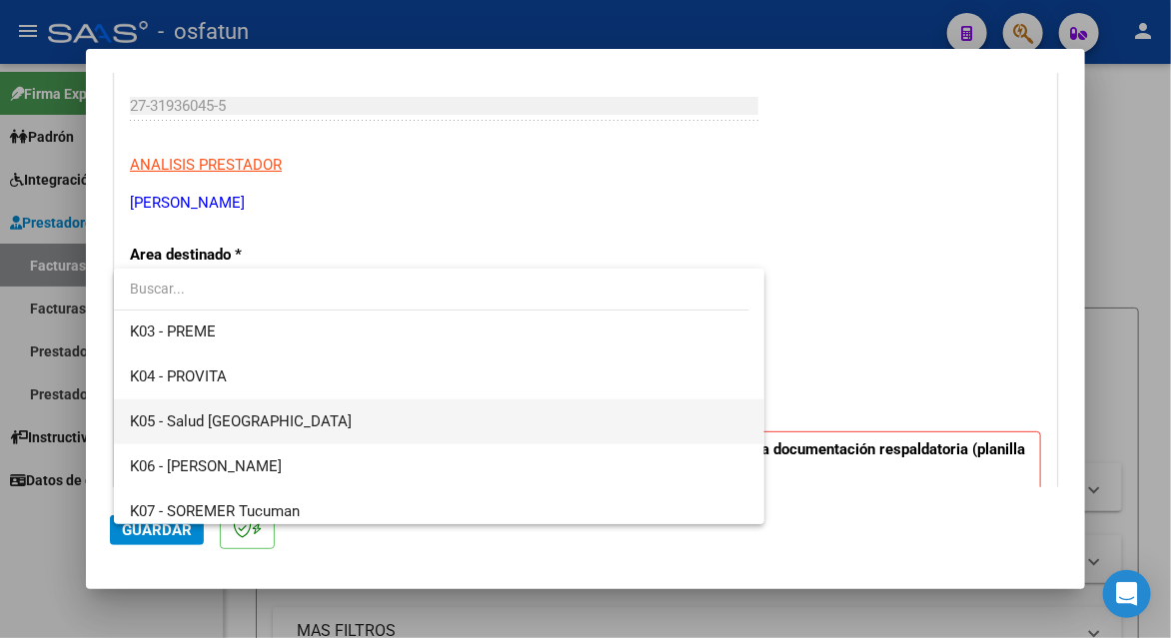
click at [253, 418] on span "K05 - Salud [GEOGRAPHIC_DATA]" at bounding box center [439, 422] width 618 height 45
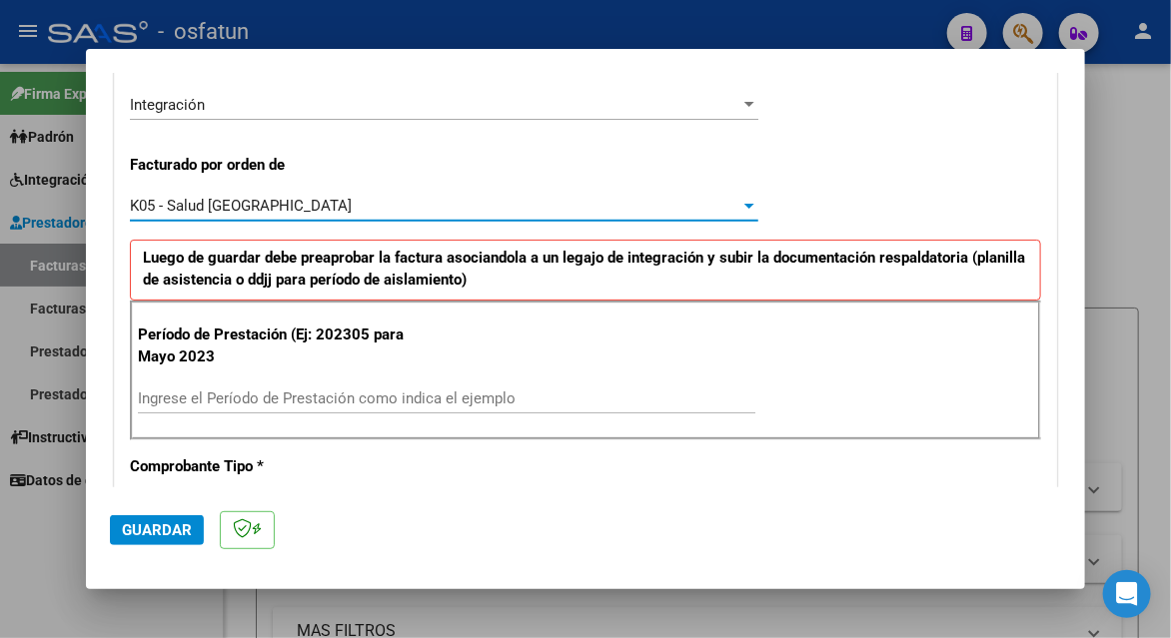
scroll to position [599, 0]
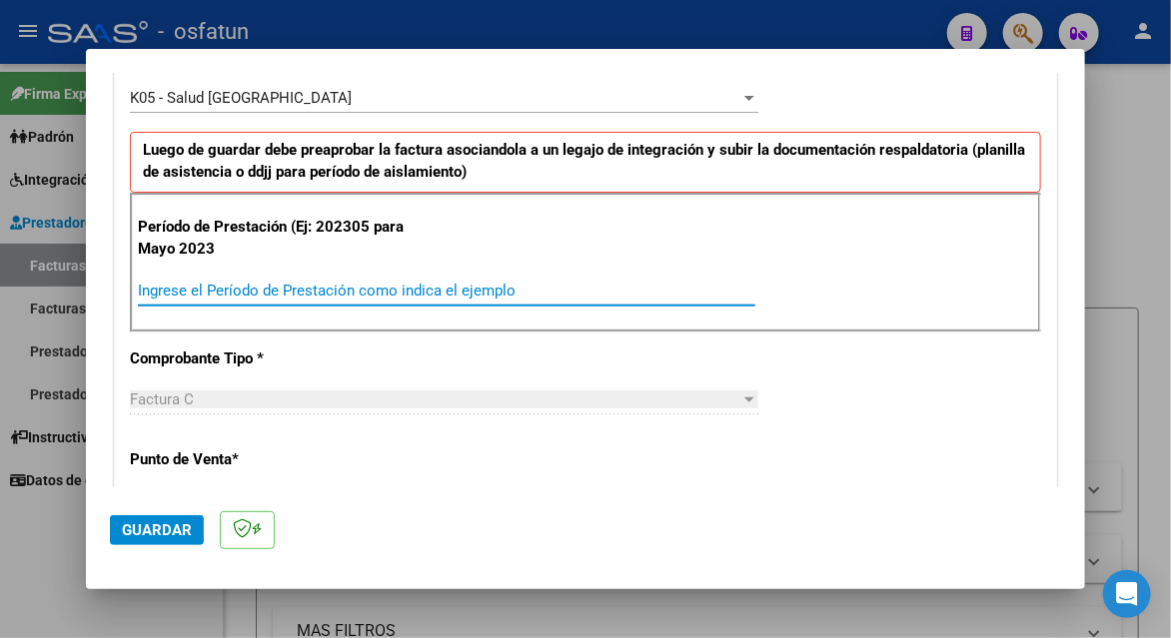
click at [214, 287] on input "Ingrese el Período de Prestación como indica el ejemplo" at bounding box center [446, 291] width 617 height 18
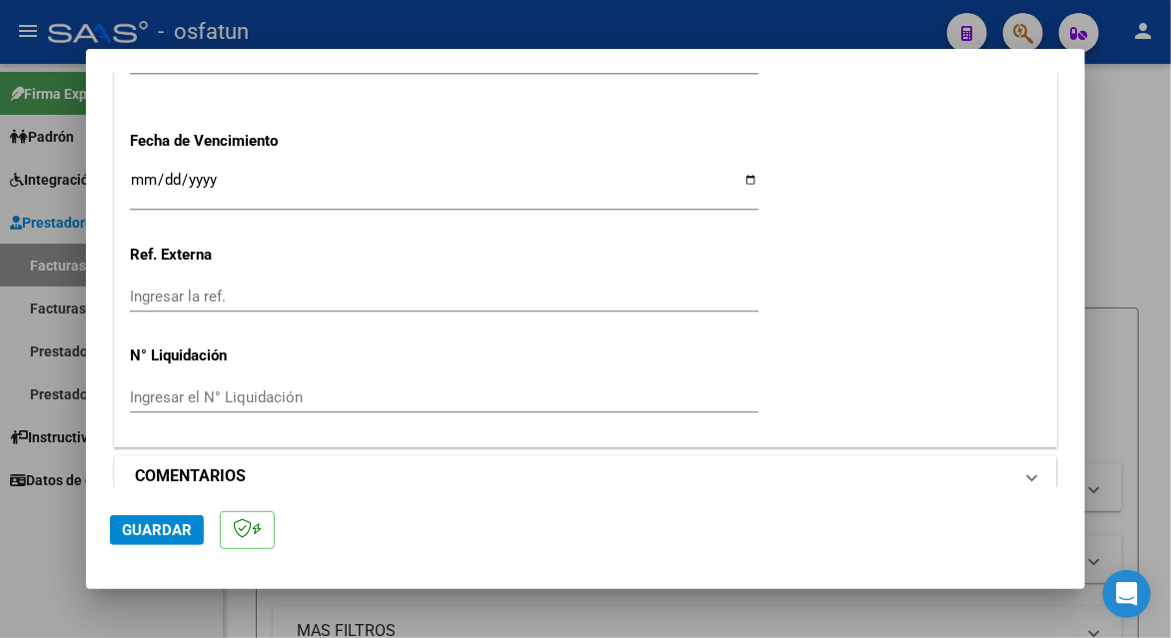
scroll to position [1614, 0]
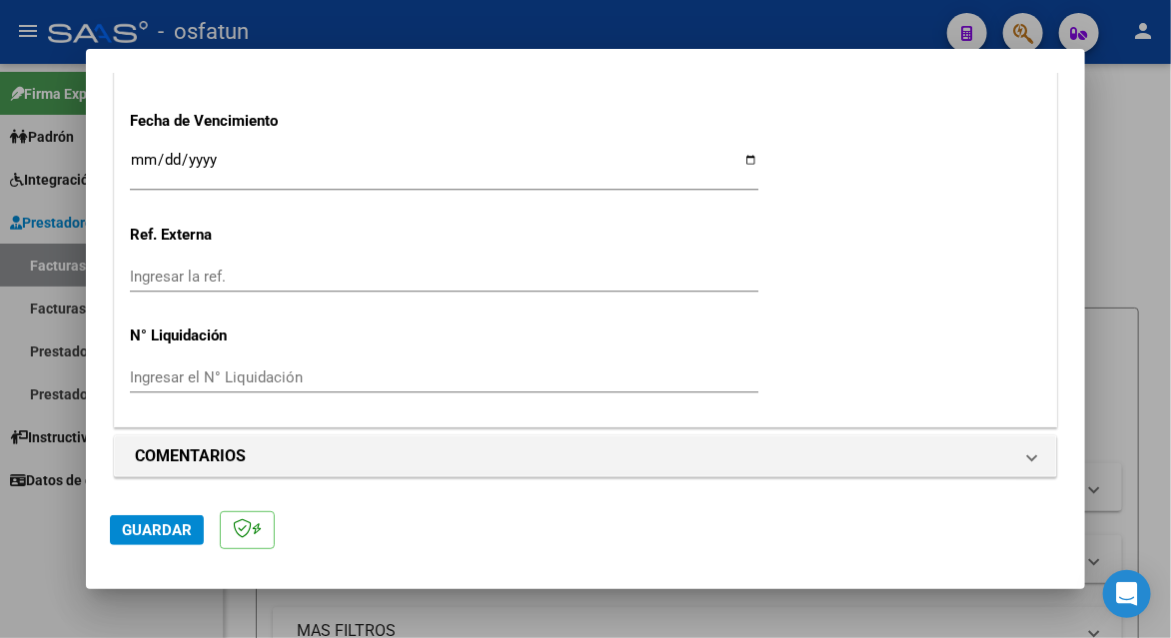
type input "202507"
click at [160, 519] on button "Guardar" at bounding box center [157, 531] width 94 height 30
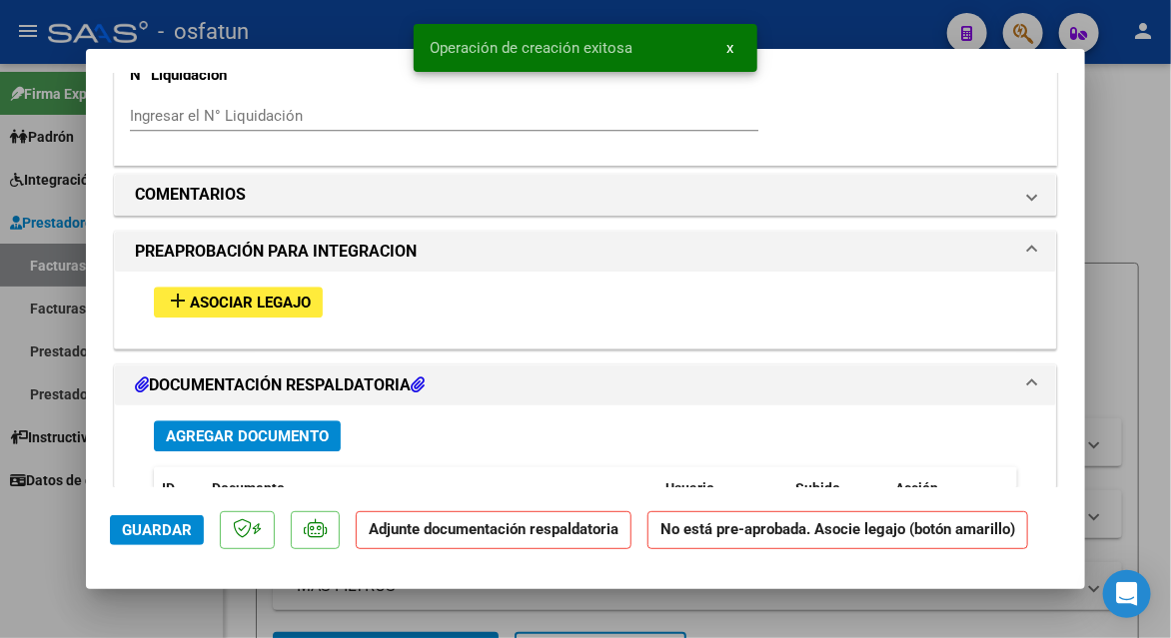
scroll to position [1898, 0]
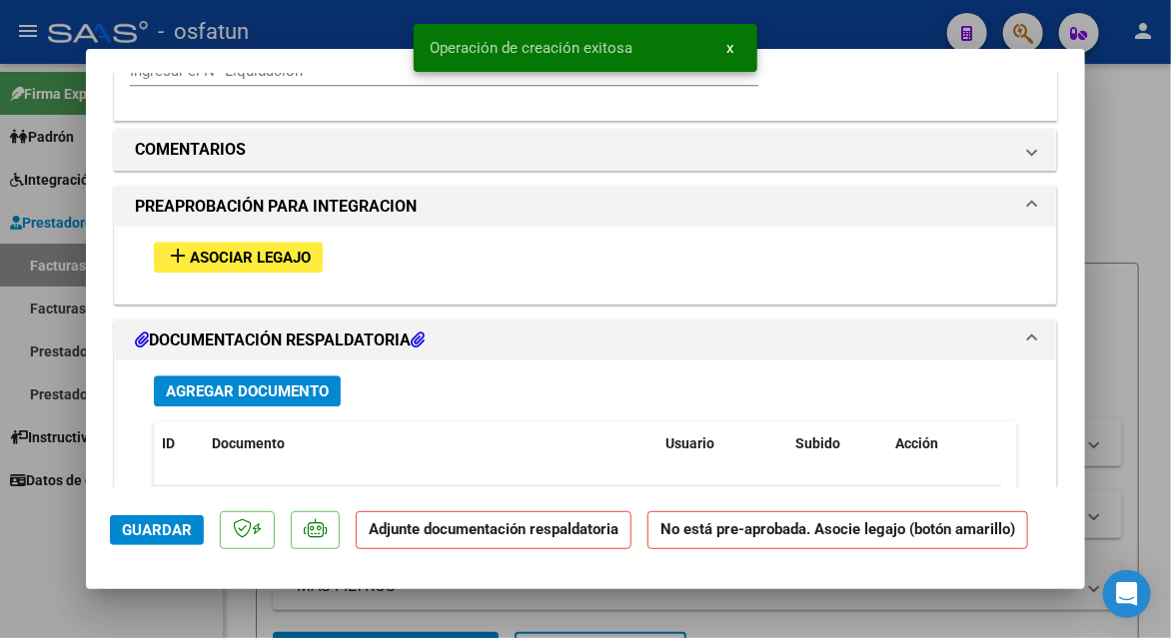
click at [292, 249] on span "Asociar Legajo" at bounding box center [250, 258] width 121 height 18
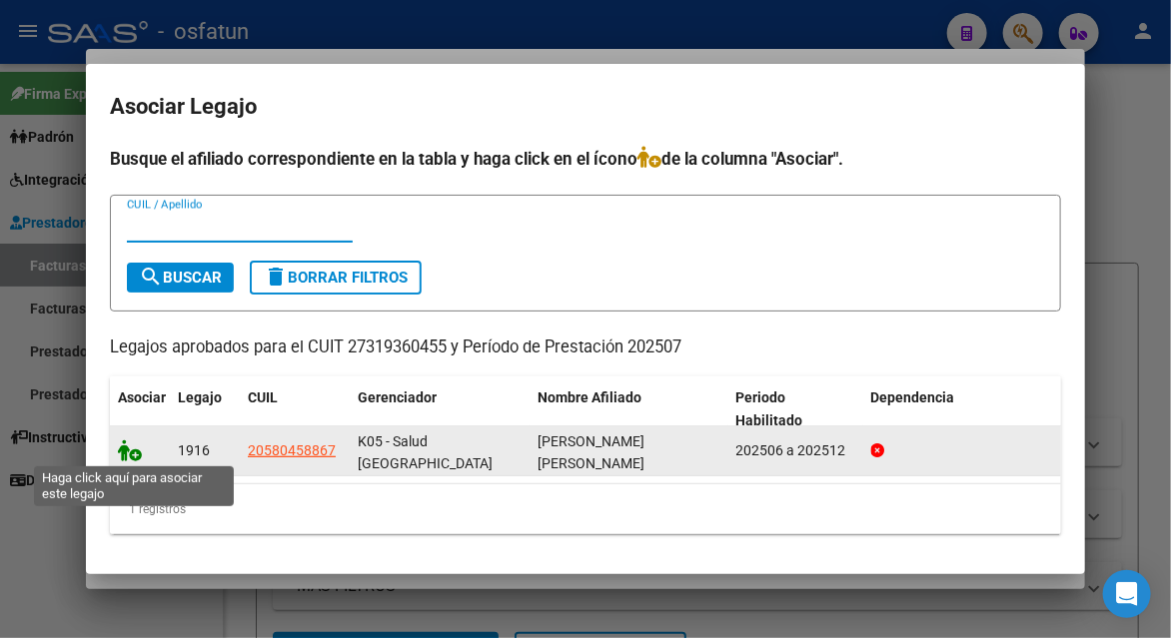
click at [129, 449] on icon at bounding box center [130, 451] width 24 height 22
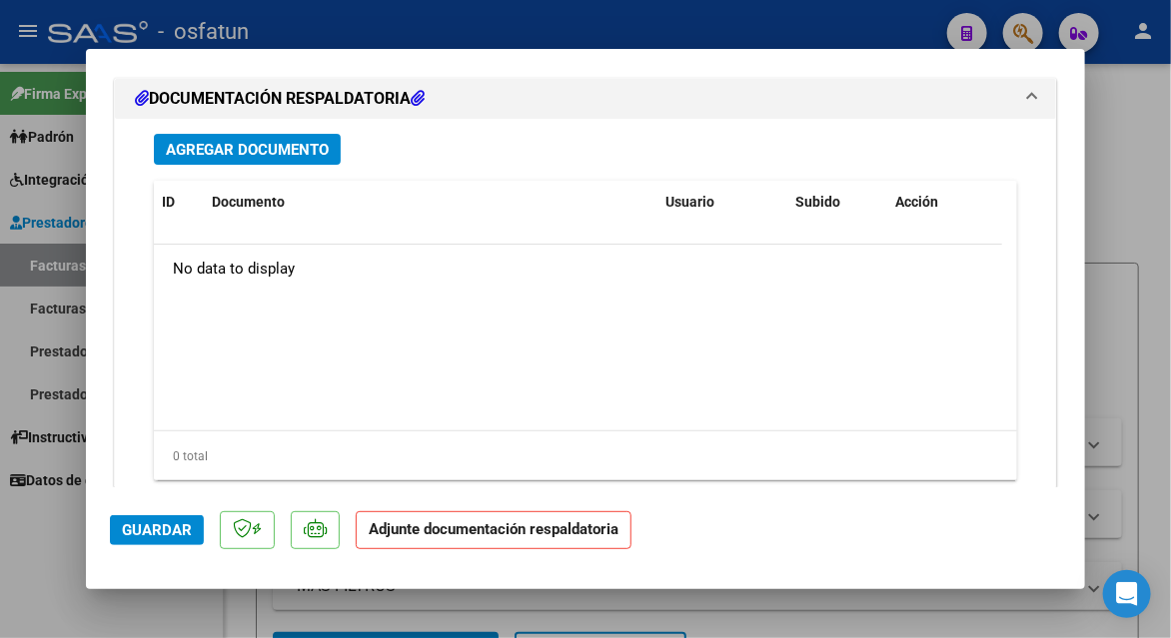
scroll to position [2501, 0]
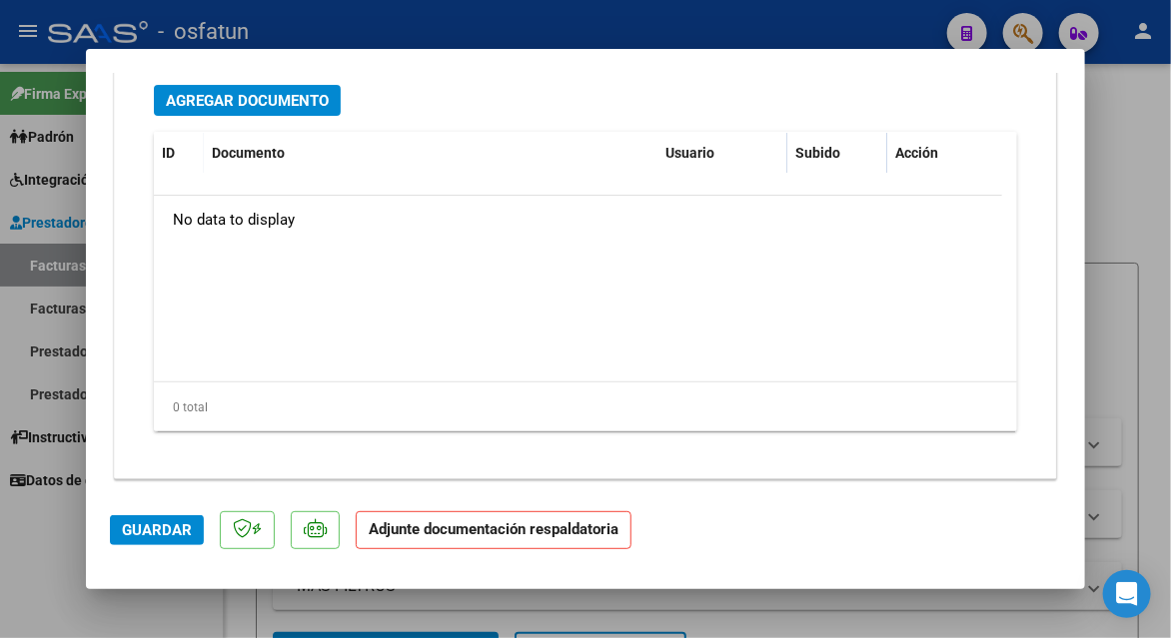
click at [274, 108] on button "Agregar Documento" at bounding box center [247, 100] width 187 height 31
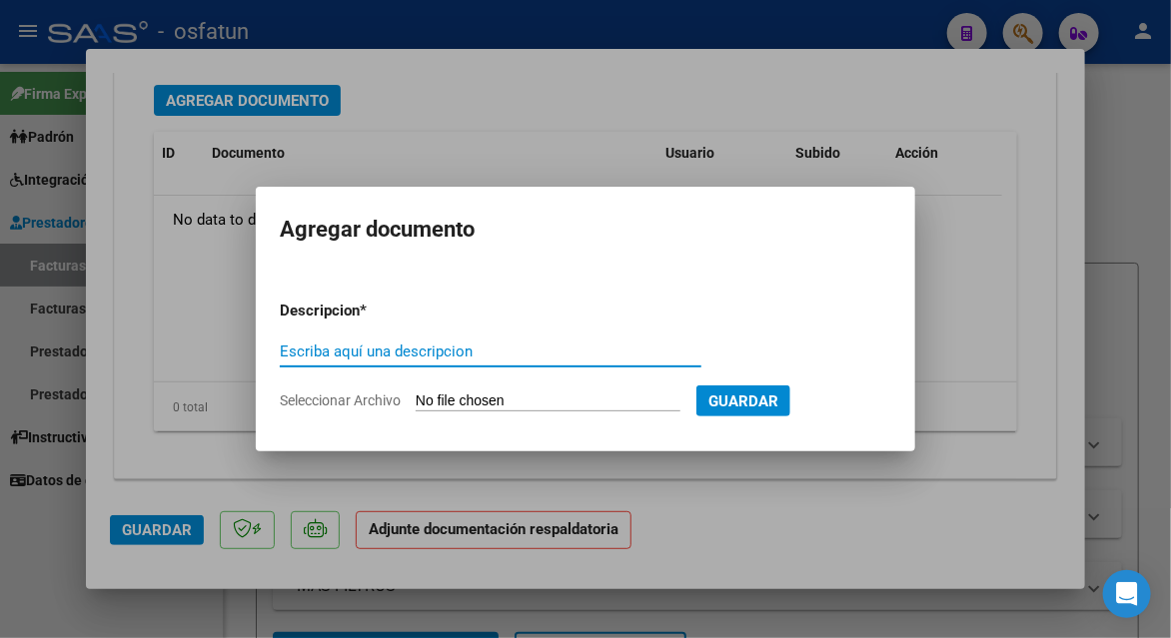
click at [402, 360] on input "Escriba aquí una descripcion" at bounding box center [491, 352] width 422 height 18
type input "planilla de asistencia"
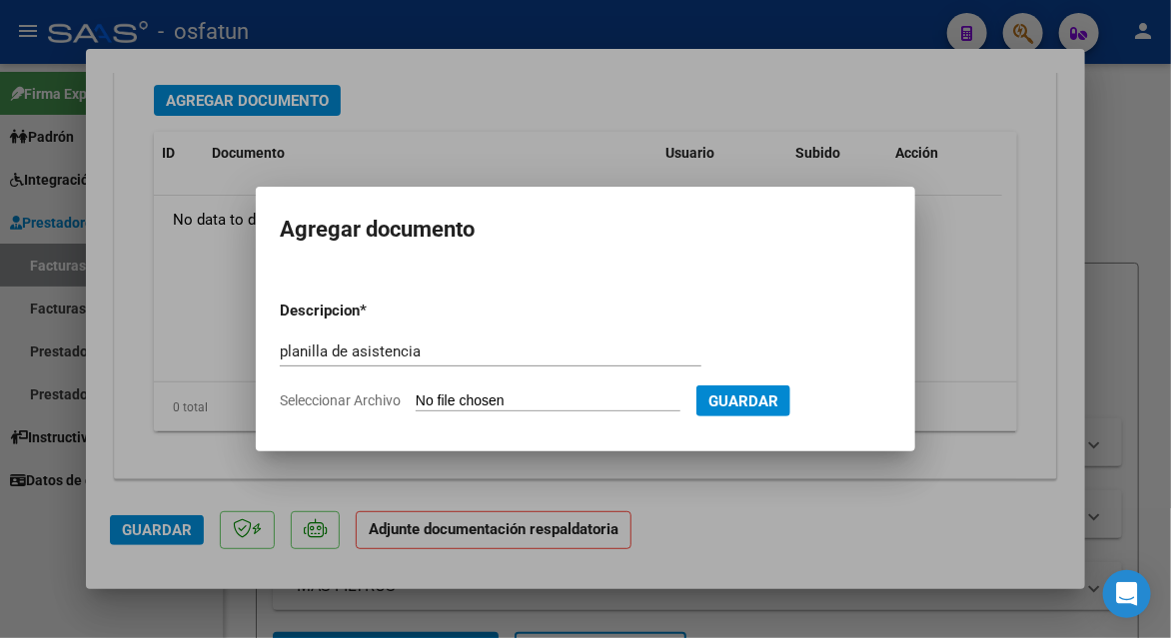
click at [467, 389] on form "Descripcion * planilla de asistencia Escriba aquí una descripcion Seleccionar A…" at bounding box center [585, 356] width 611 height 143
click at [468, 397] on input "Seleccionar Archivo" at bounding box center [548, 402] width 265 height 19
type input "C:\fakepath\[PERSON_NAME] 727 asis.pdf"
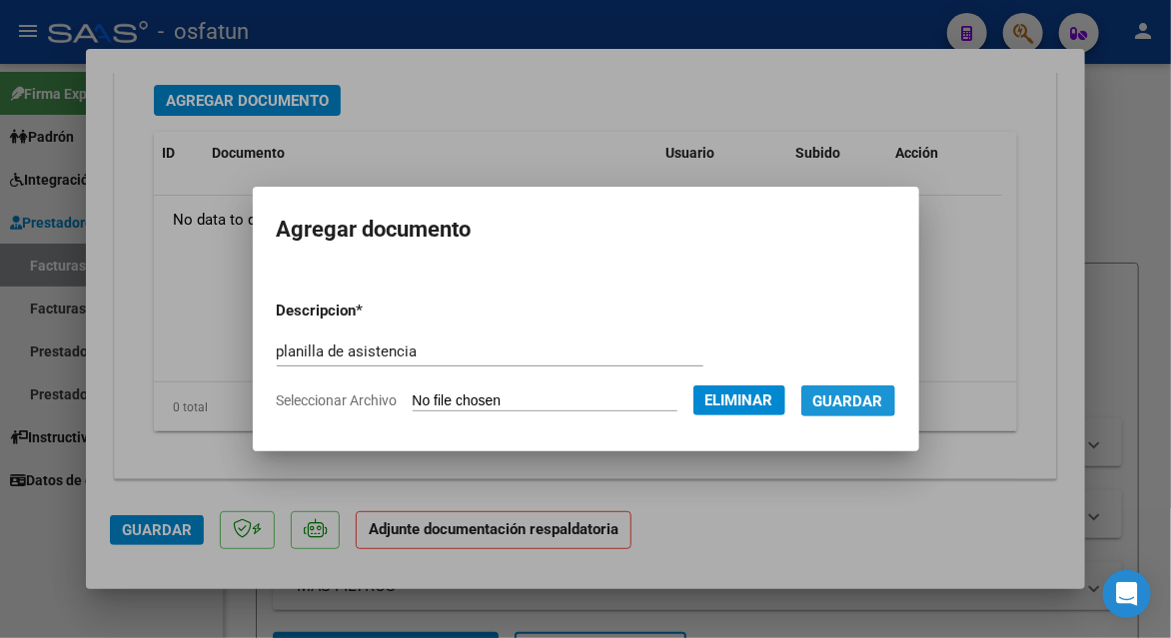
click at [843, 400] on span "Guardar" at bounding box center [848, 402] width 70 height 18
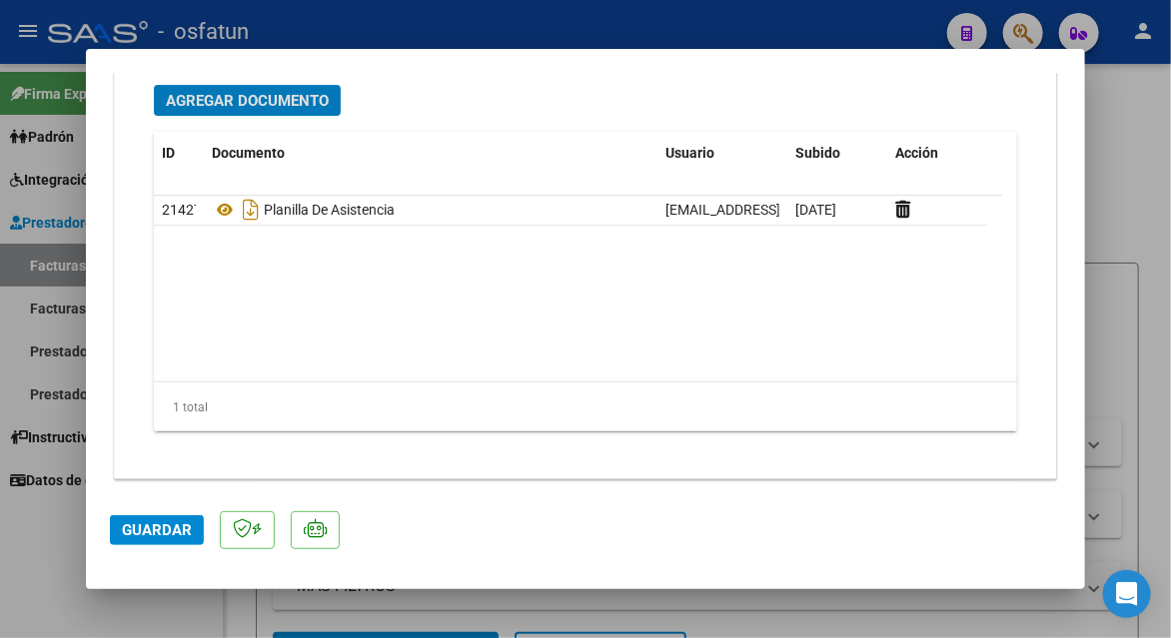
click at [160, 542] on button "Guardar" at bounding box center [157, 531] width 94 height 30
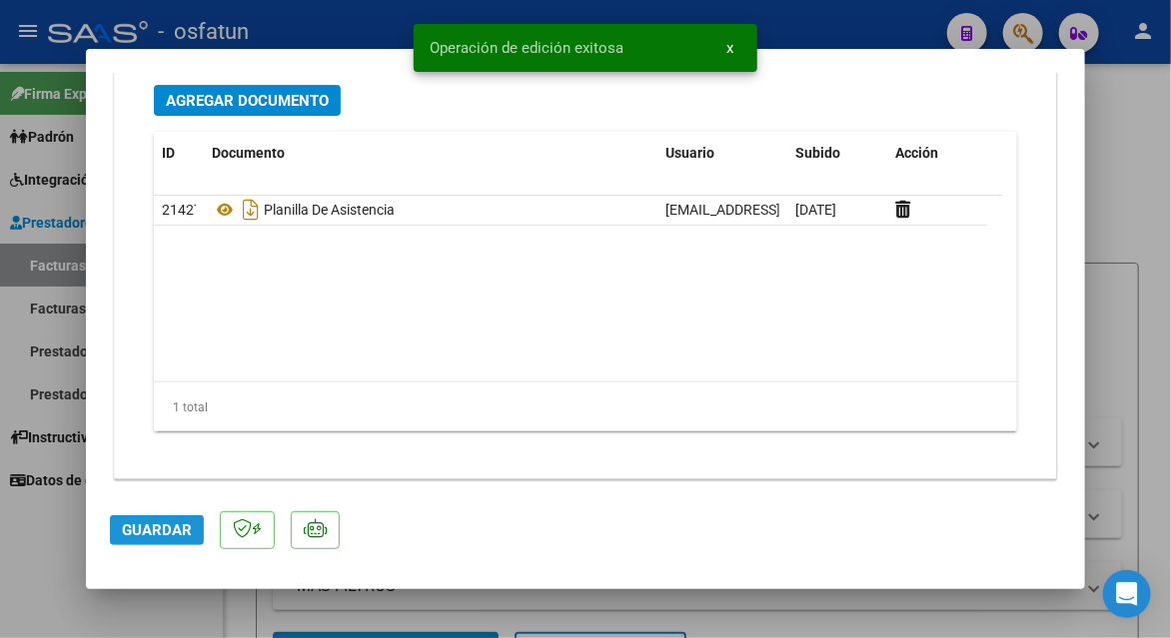
click at [160, 540] on button "Guardar" at bounding box center [157, 531] width 94 height 30
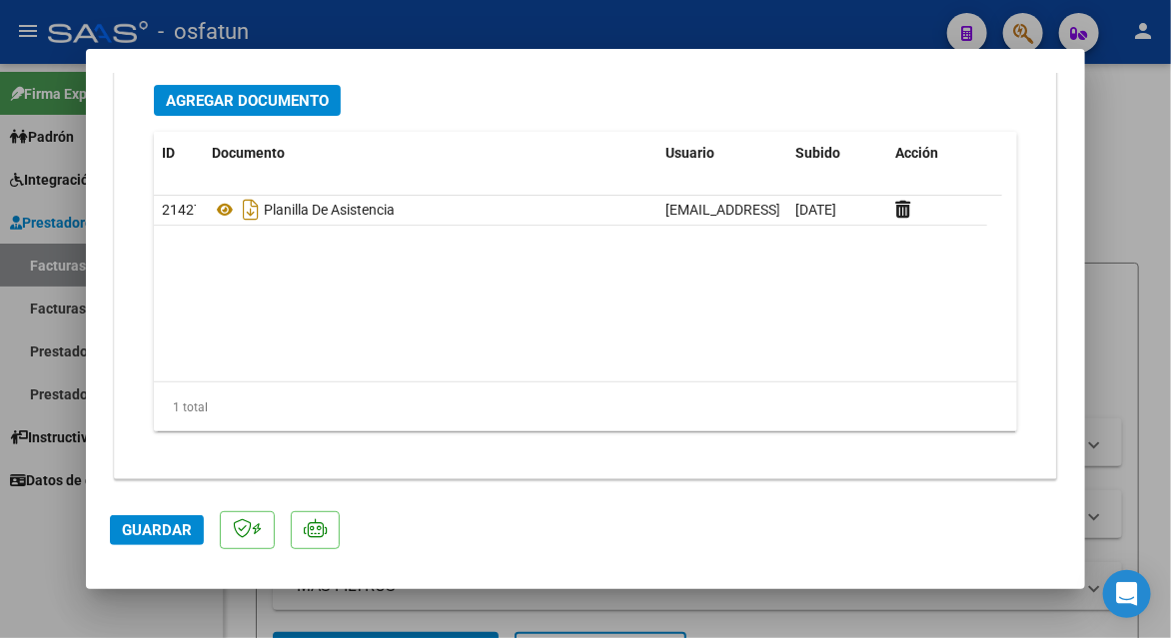
click at [180, 534] on span "Guardar" at bounding box center [157, 531] width 70 height 18
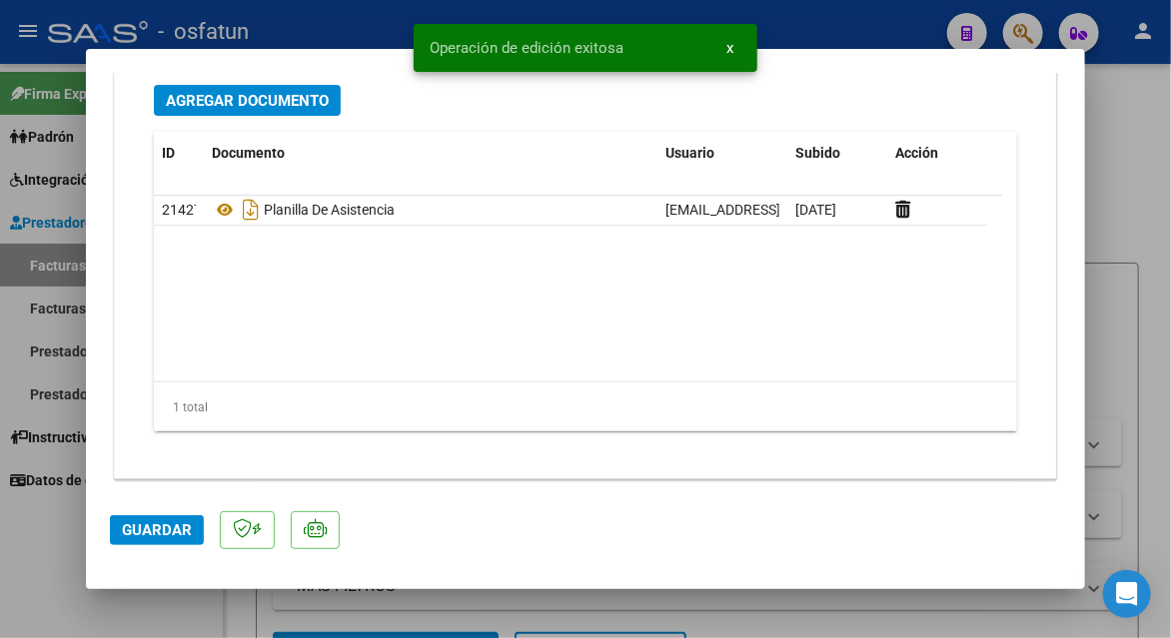
click at [1117, 226] on div at bounding box center [585, 319] width 1171 height 638
type input "$ 0,00"
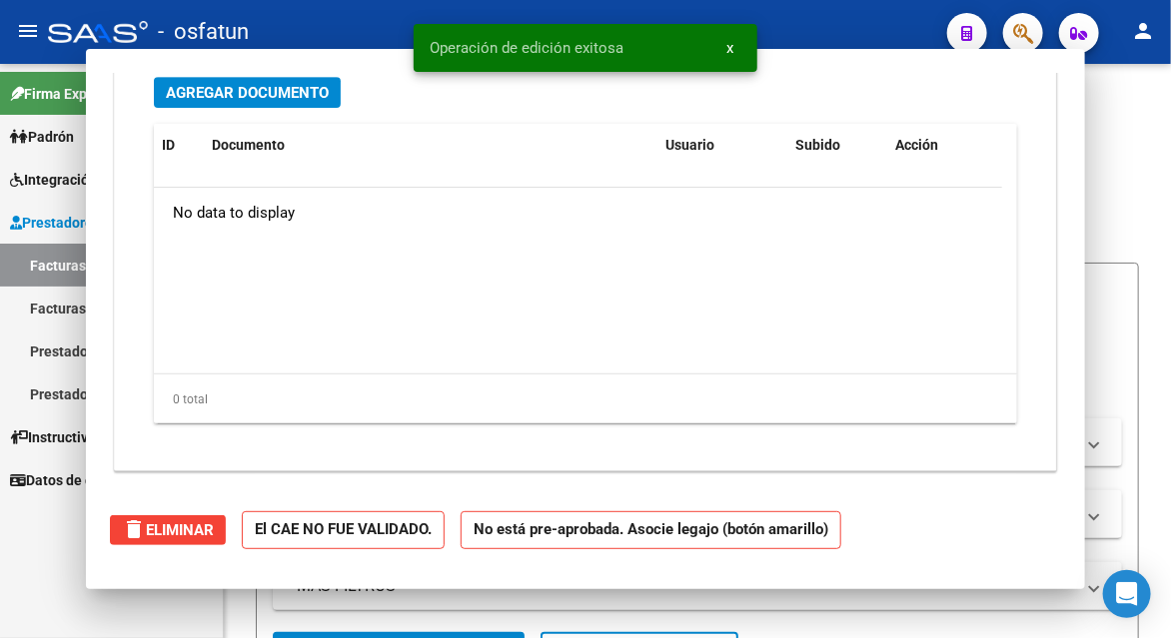
scroll to position [2296, 0]
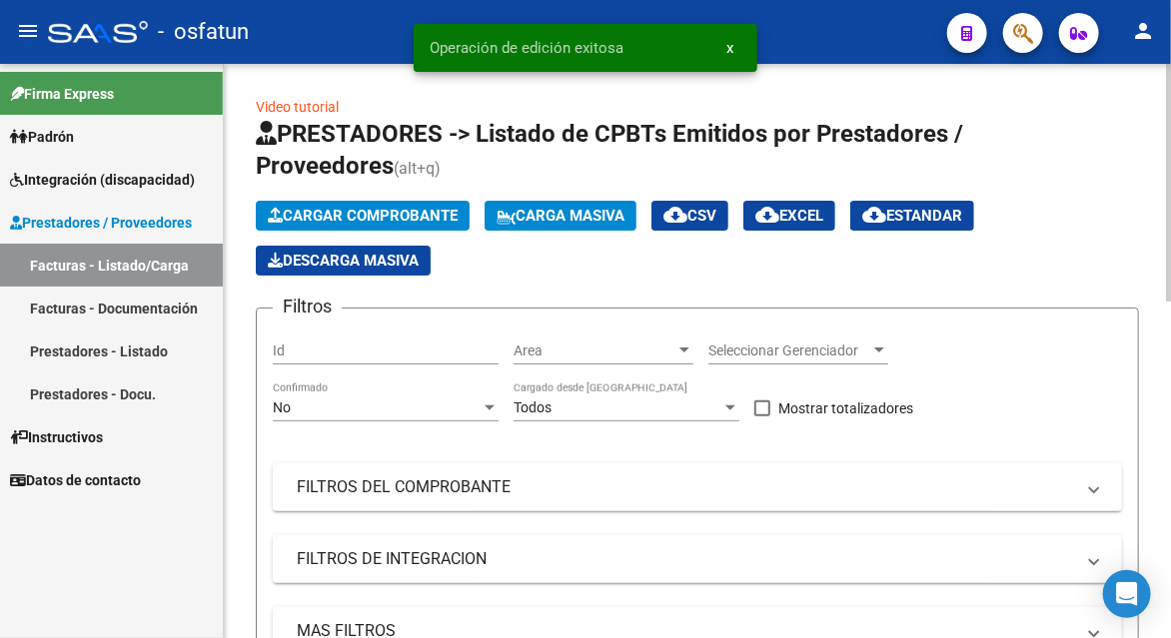
click at [377, 204] on button "Cargar Comprobante" at bounding box center [363, 216] width 214 height 30
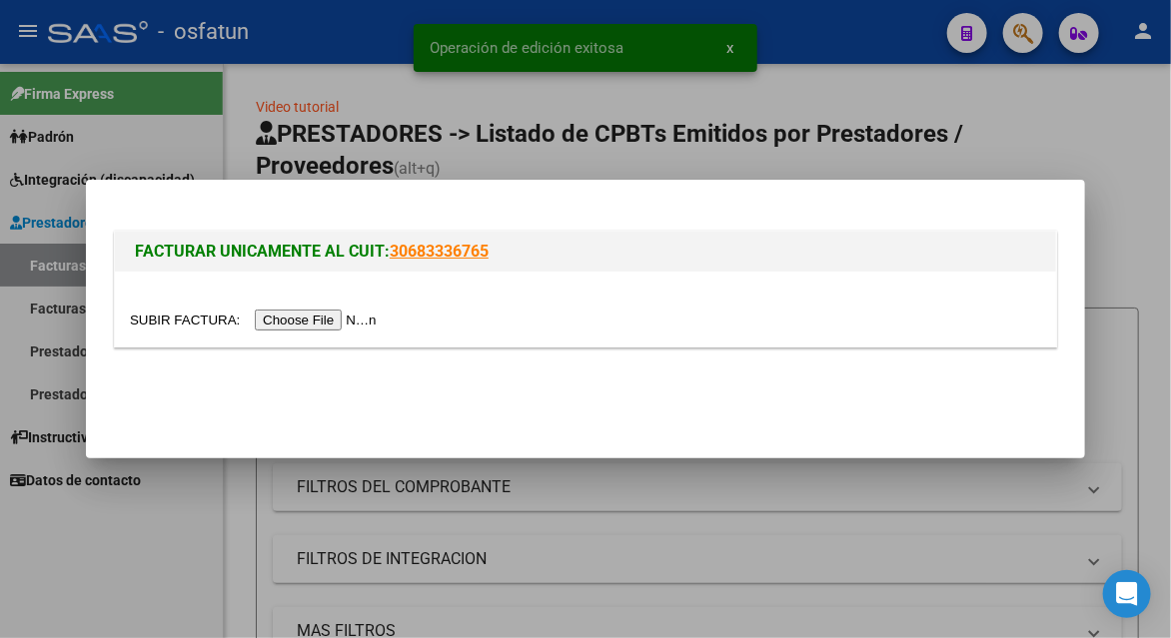
click at [333, 324] on input "file" at bounding box center [256, 320] width 253 height 21
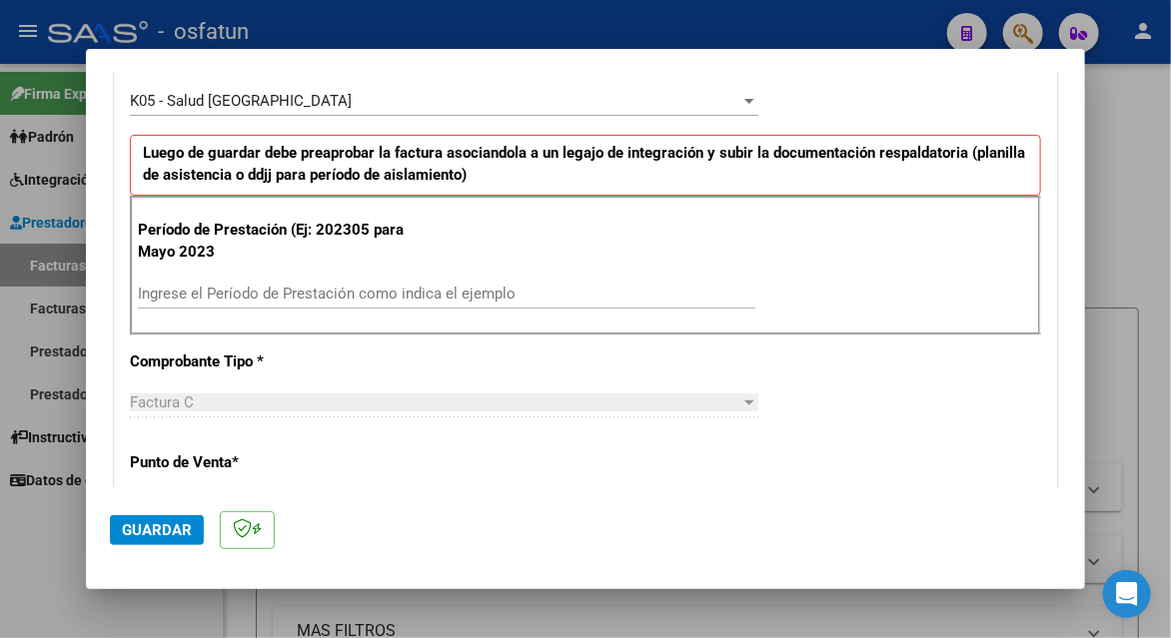
scroll to position [599, 0]
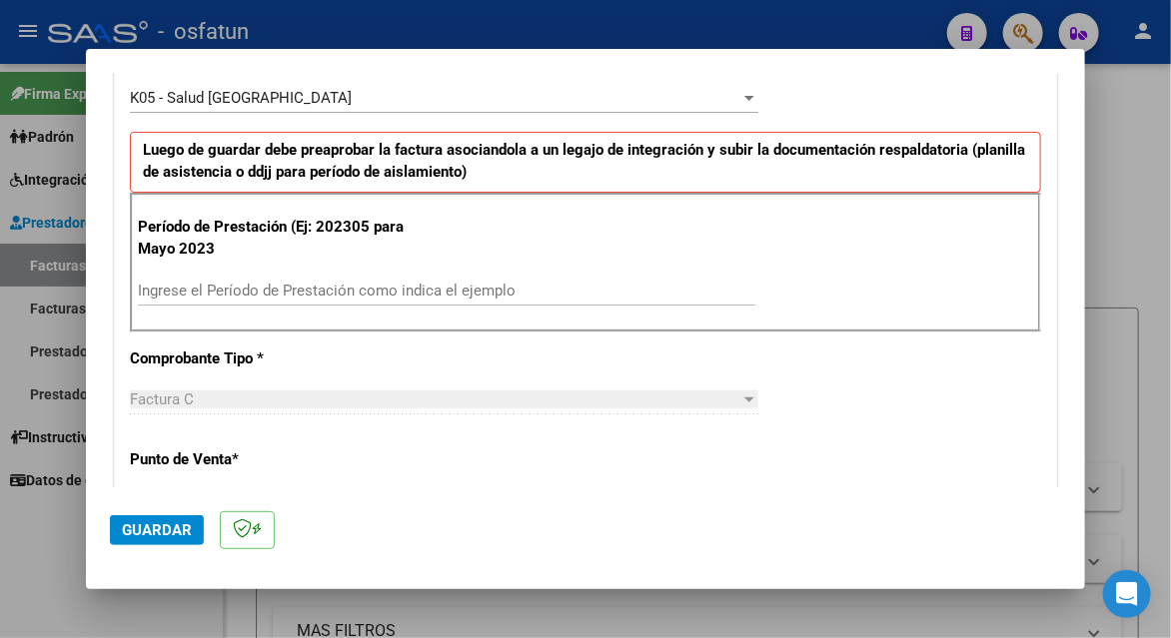
click at [366, 284] on input "Ingrese el Período de Prestación como indica el ejemplo" at bounding box center [446, 291] width 617 height 18
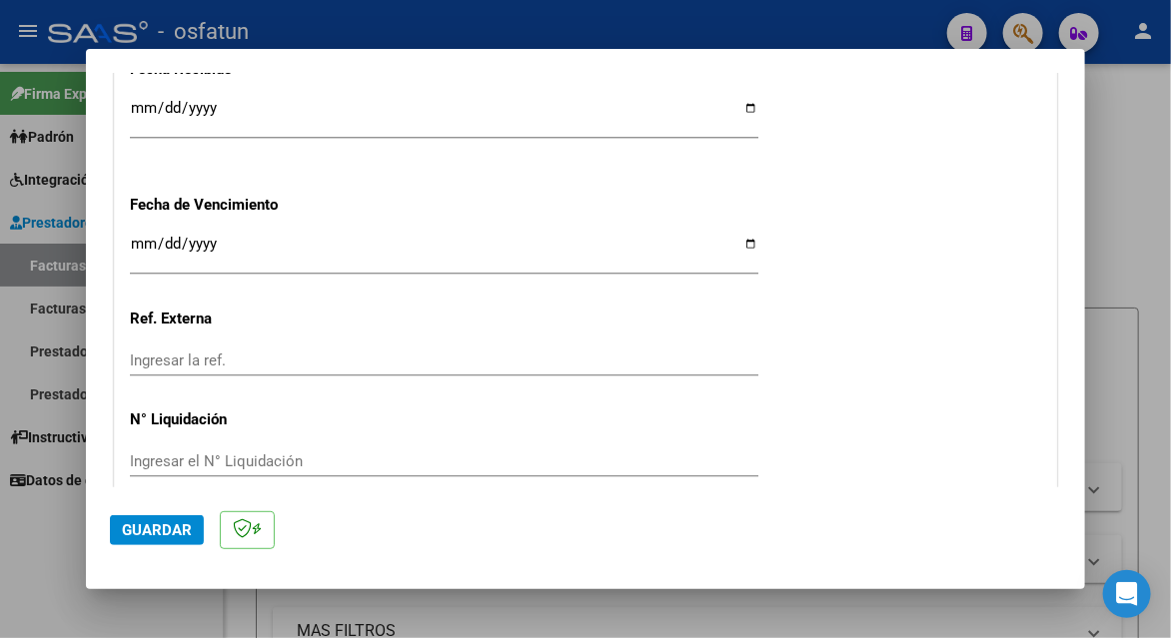
scroll to position [1614, 0]
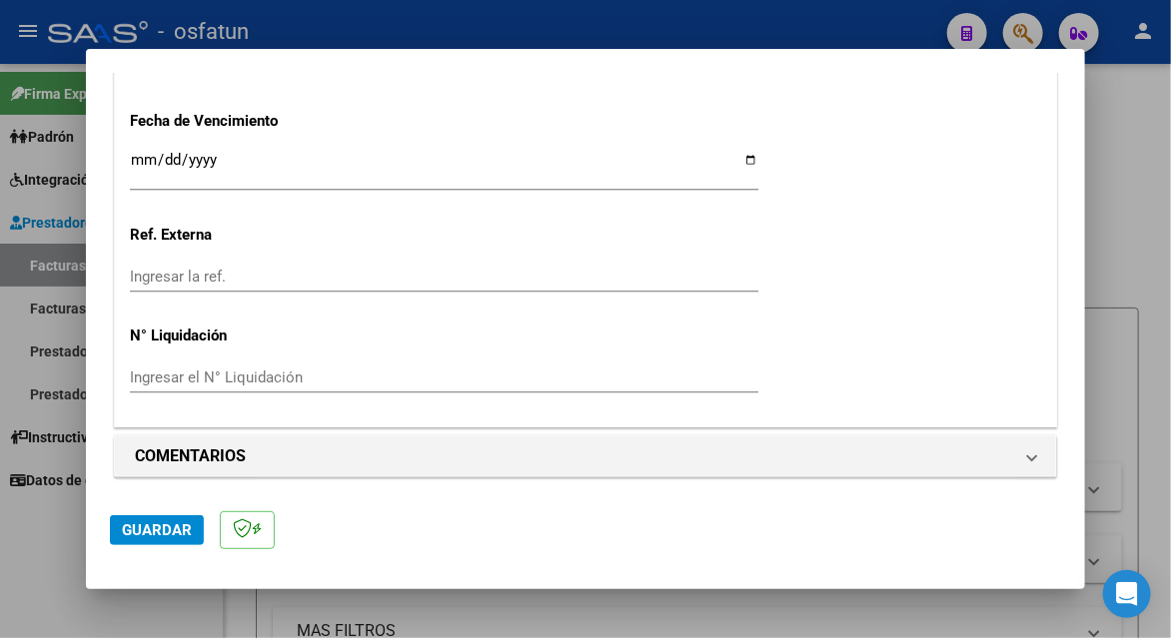
type input "202507"
click at [170, 523] on span "Guardar" at bounding box center [157, 531] width 70 height 18
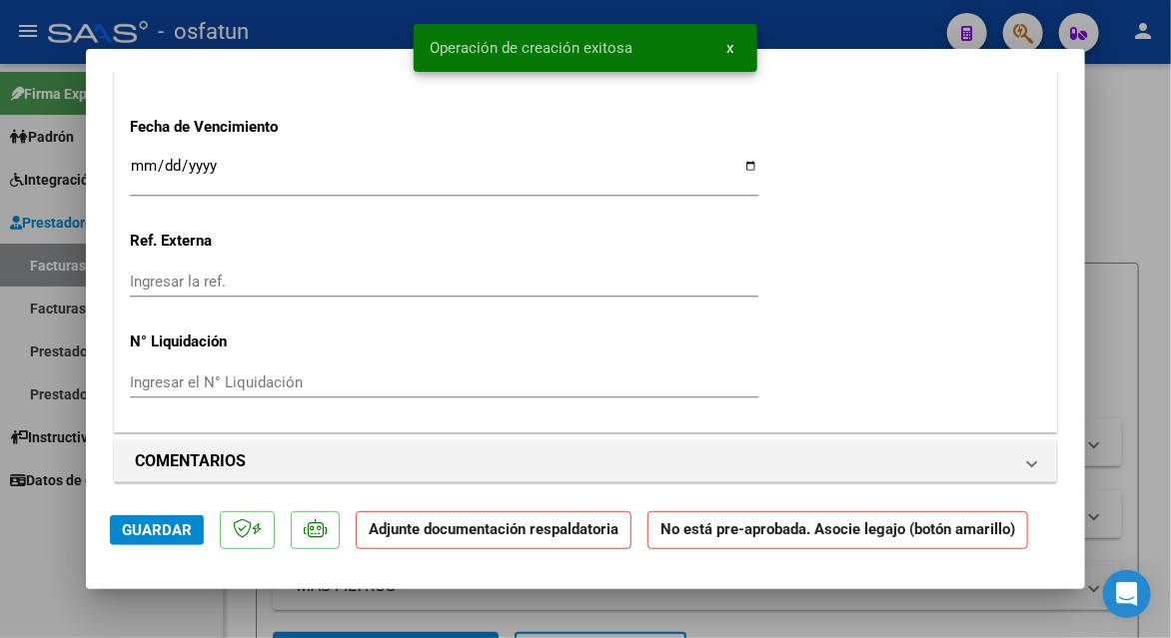
scroll to position [1798, 0]
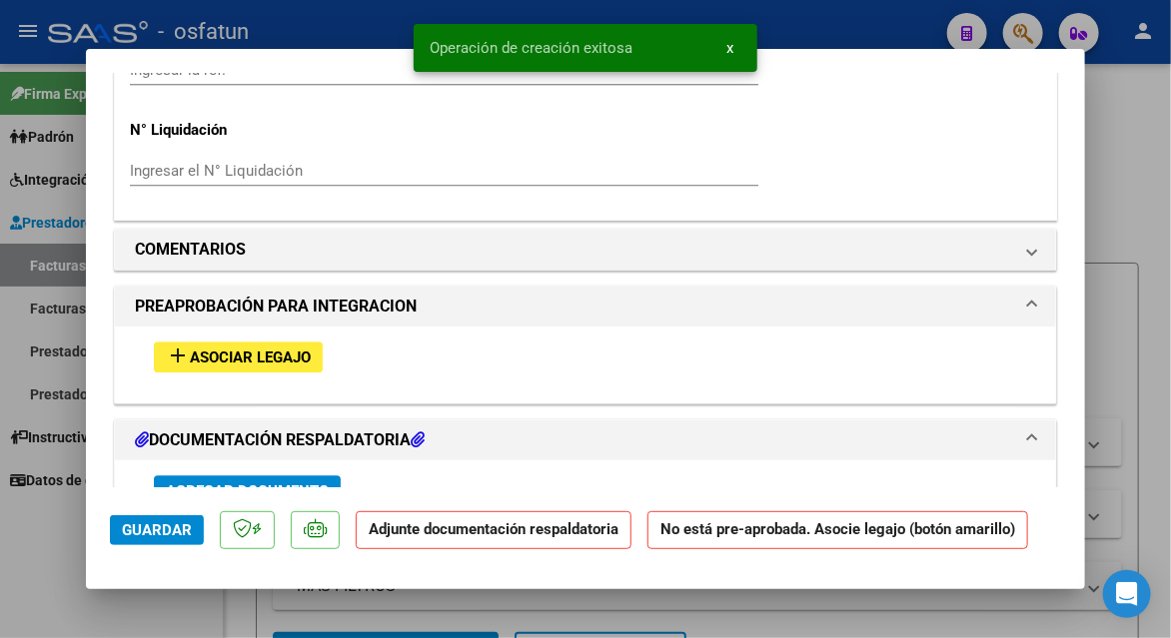
click at [273, 342] on button "add Asociar Legajo" at bounding box center [238, 357] width 169 height 31
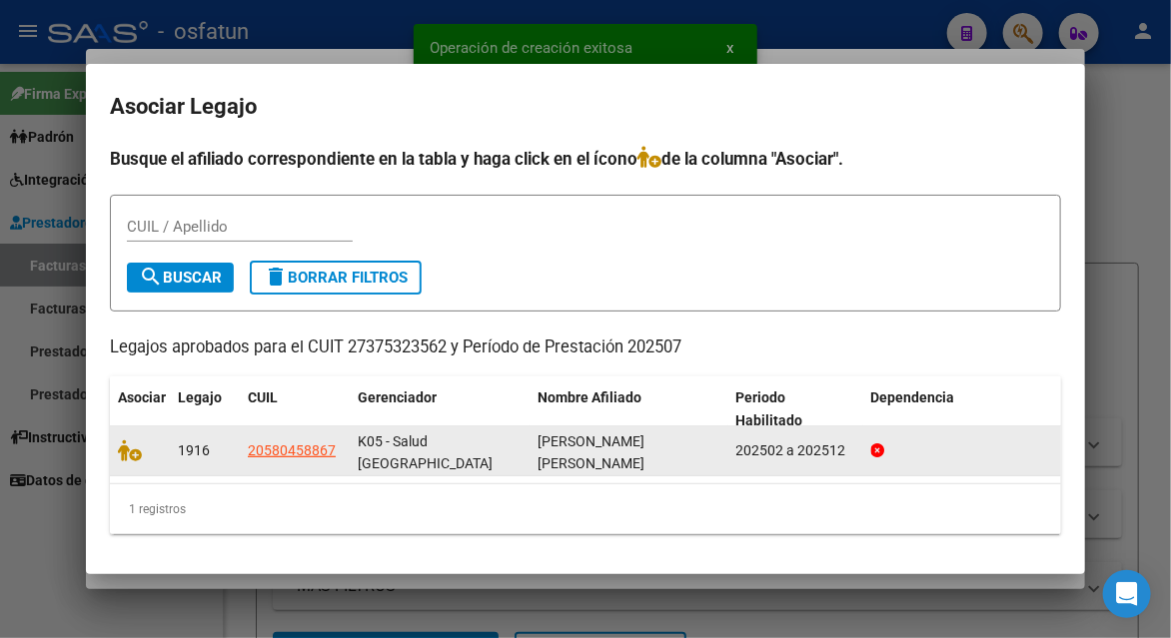
click at [159, 460] on div at bounding box center [140, 451] width 44 height 23
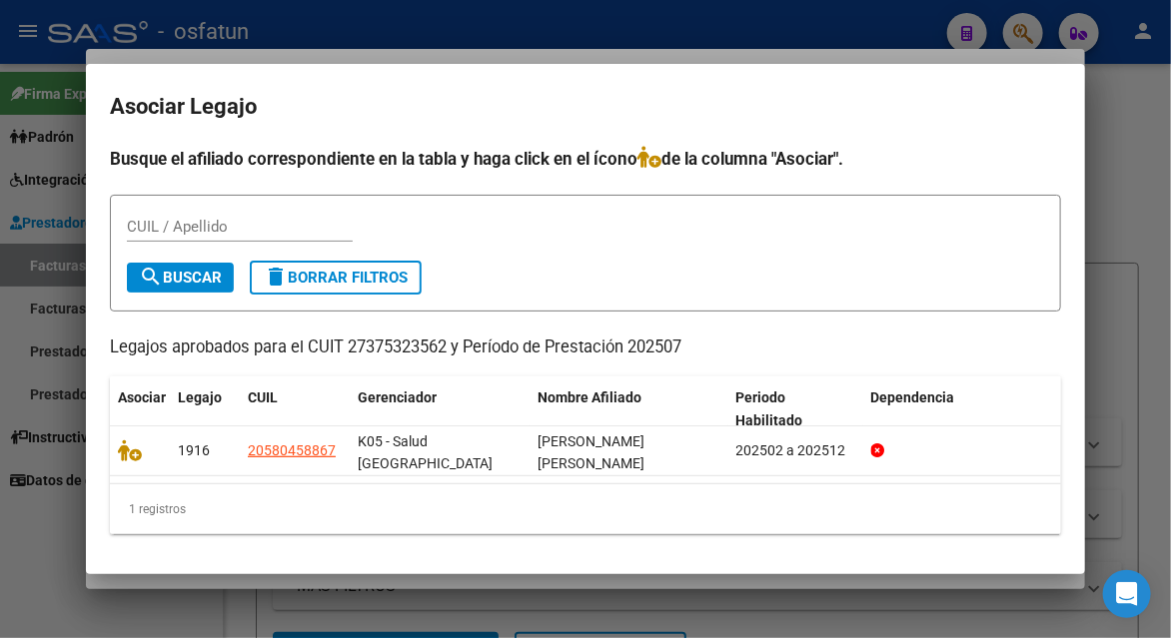
click at [108, 453] on mat-dialog-content "Busque el afiliado correspondiente en la tabla y haga click en el ícono de la c…" at bounding box center [585, 348] width 999 height 404
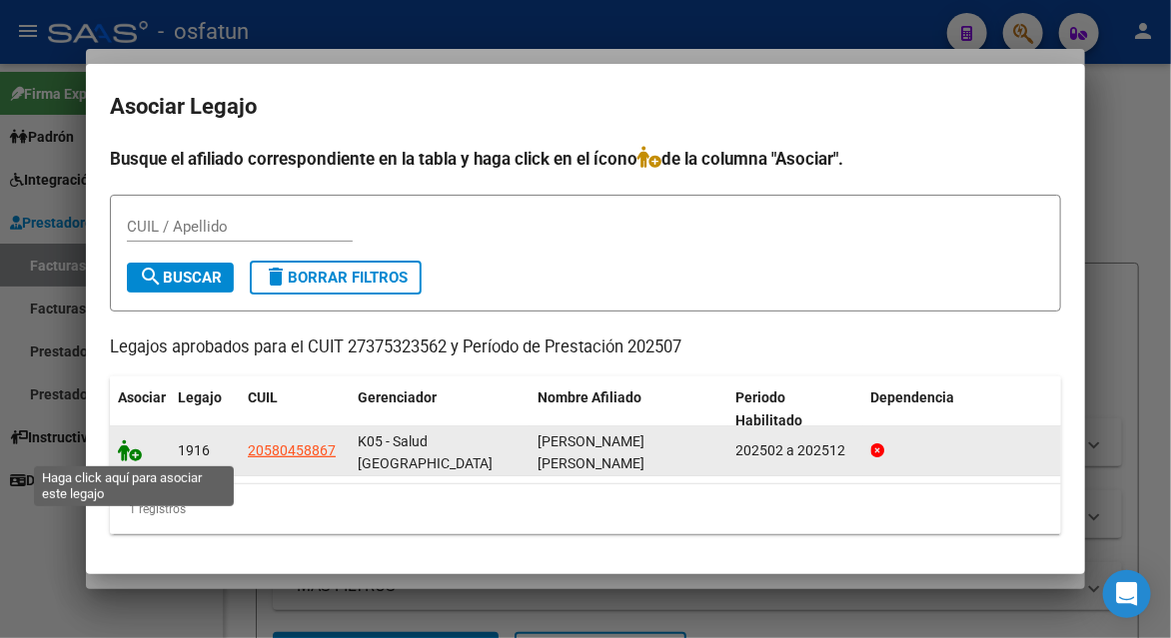
click at [121, 453] on icon at bounding box center [130, 451] width 24 height 22
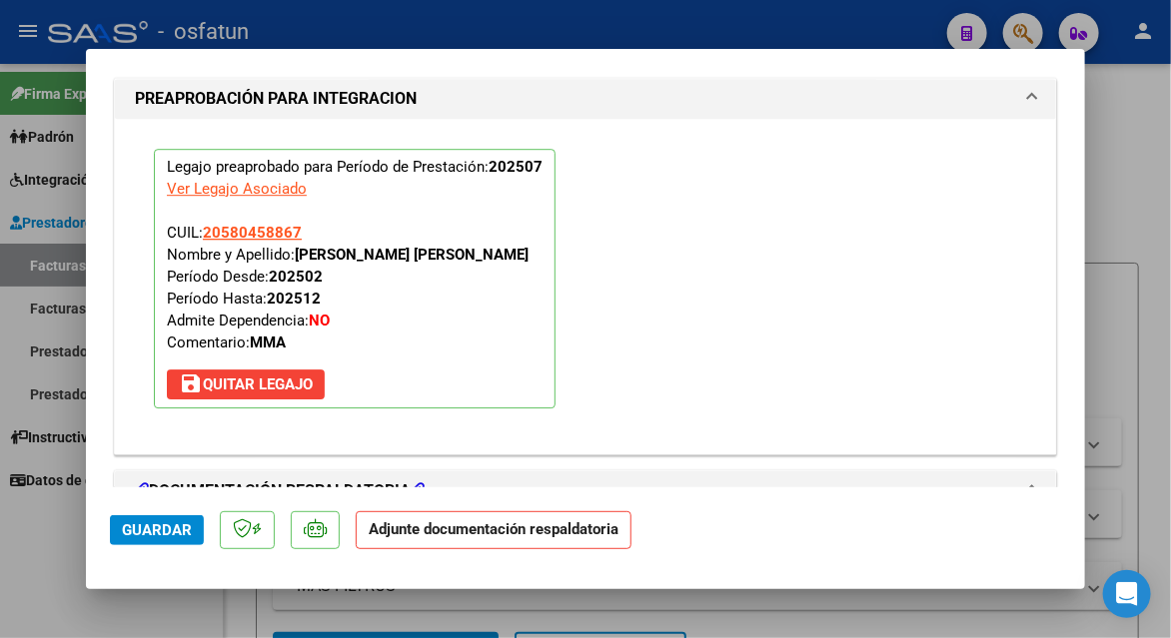
scroll to position [2450, 0]
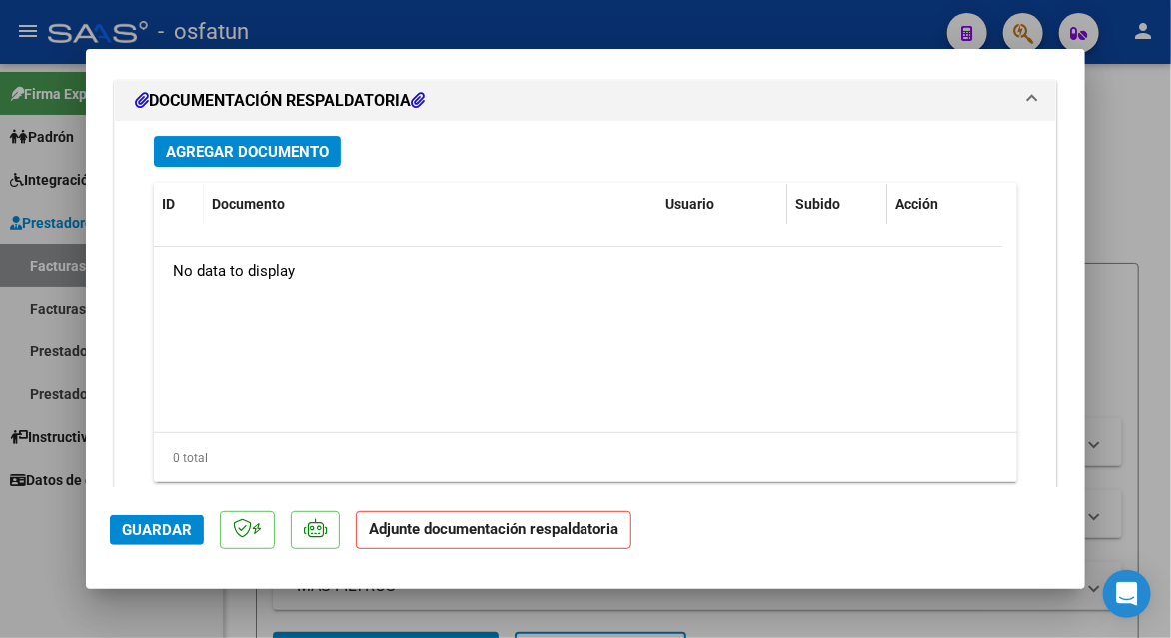
click at [274, 144] on span "Agregar Documento" at bounding box center [247, 152] width 163 height 18
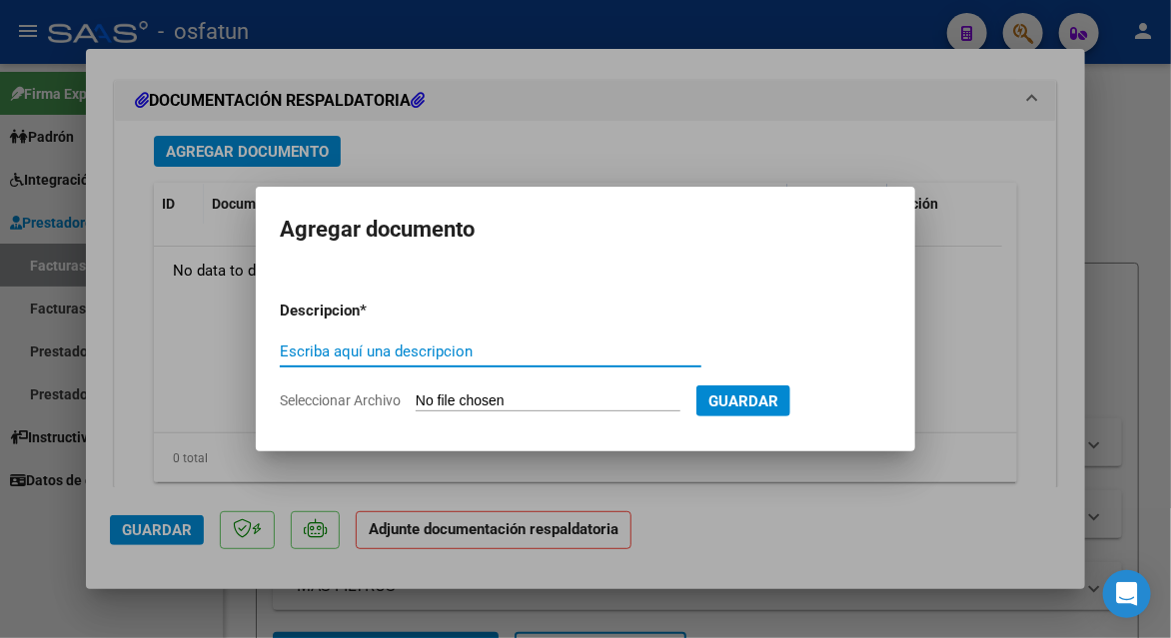
click at [409, 345] on input "Escriba aquí una descripcion" at bounding box center [491, 352] width 422 height 18
type input "planilla de asistencia"
click at [491, 402] on input "Seleccionar Archivo" at bounding box center [548, 402] width 265 height 19
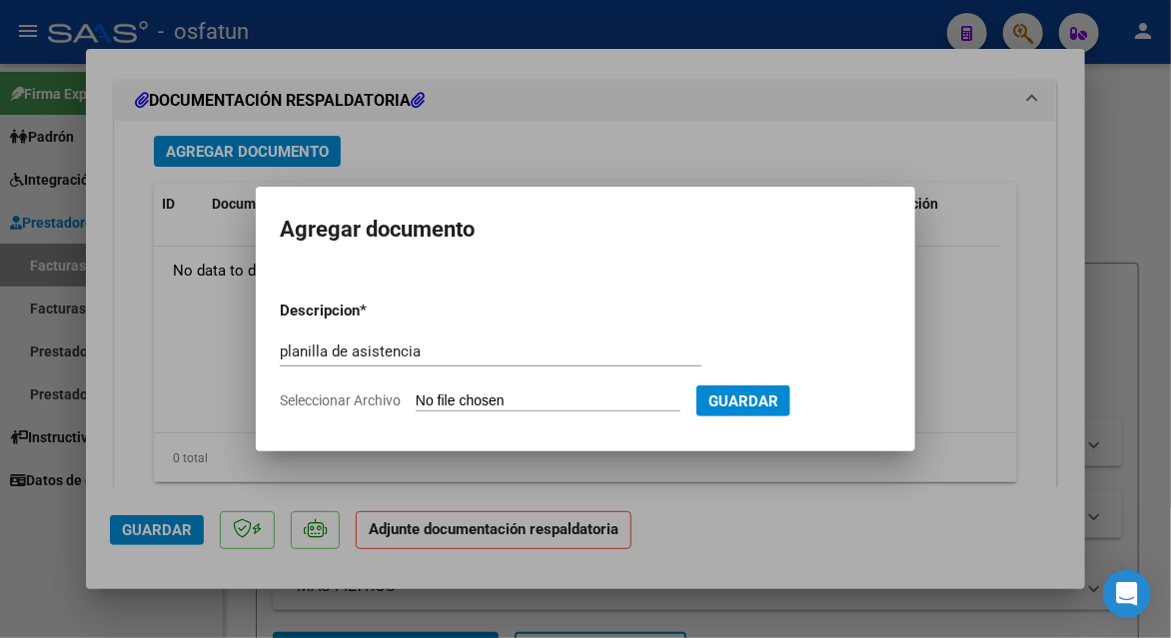
type input "C:\fakepath\[PERSON_NAME] 232 asis.pdf"
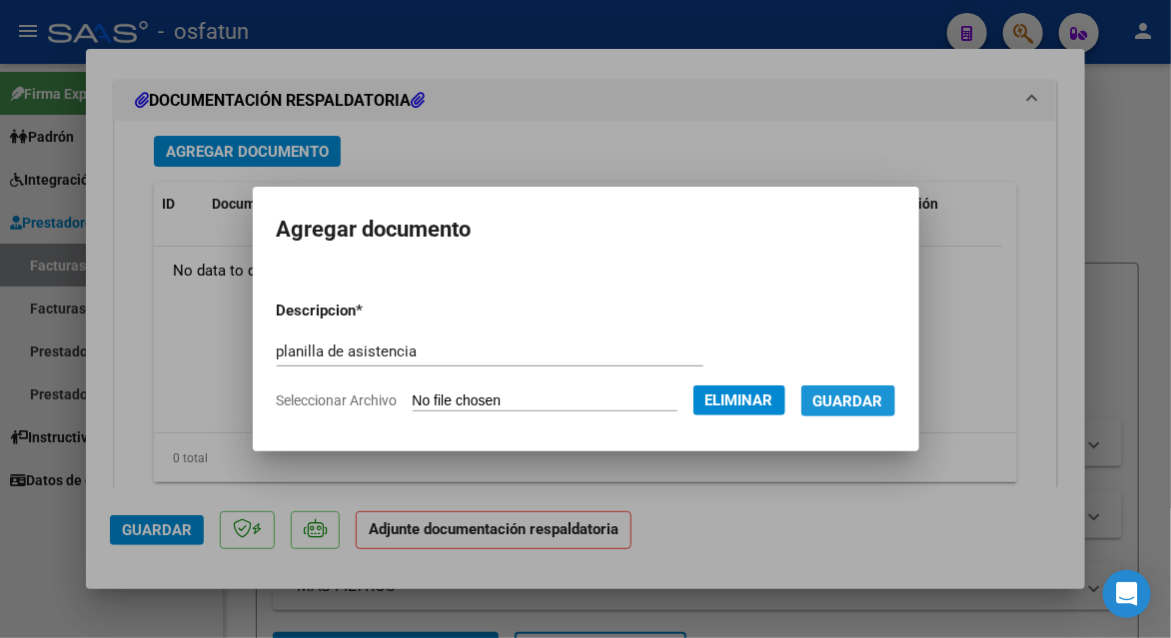
click at [858, 401] on span "Guardar" at bounding box center [848, 402] width 70 height 18
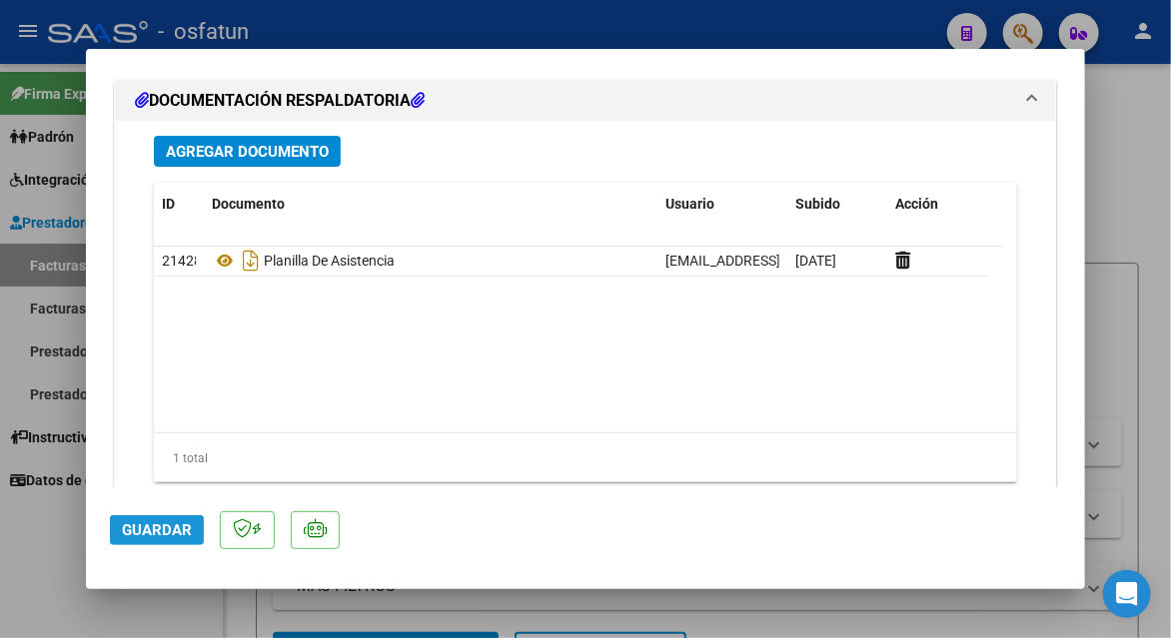
click at [155, 523] on span "Guardar" at bounding box center [157, 531] width 70 height 18
click at [1132, 206] on div at bounding box center [585, 319] width 1171 height 638
type input "$ 0,00"
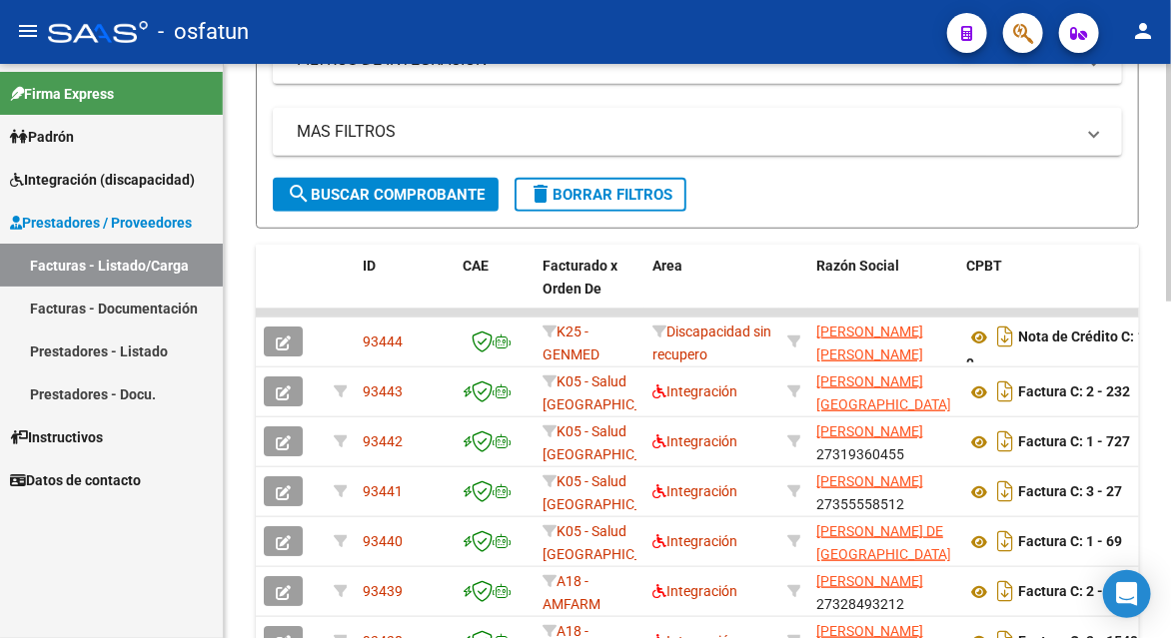
scroll to position [0, 0]
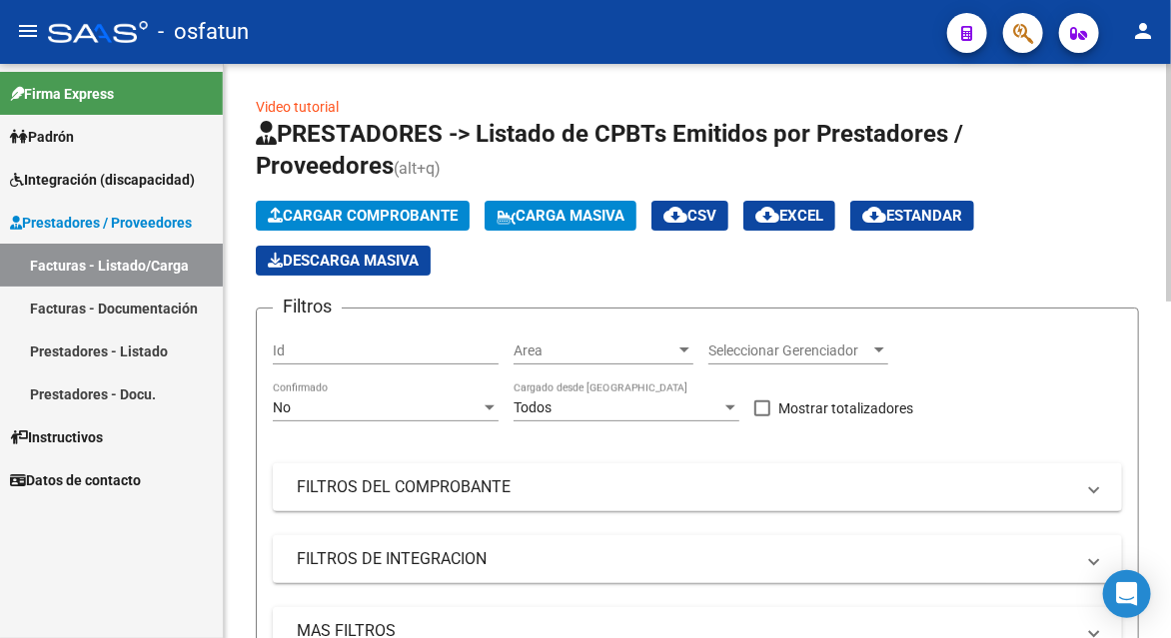
click at [395, 219] on span "Cargar Comprobante" at bounding box center [363, 216] width 190 height 18
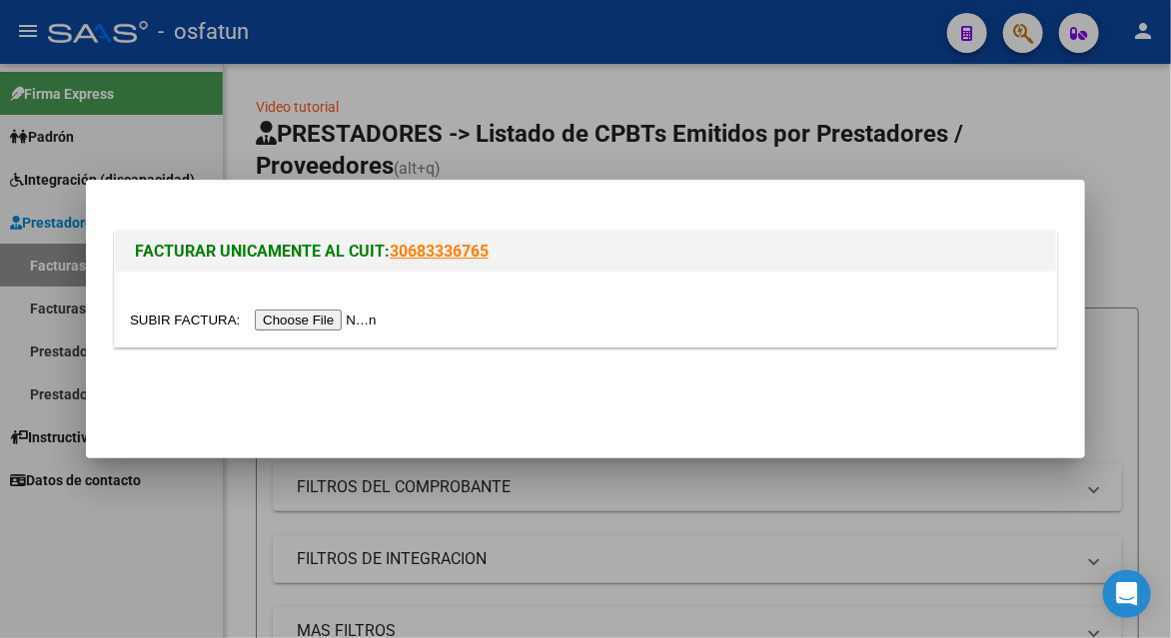
click at [332, 360] on mat-dialog-container "FACTURAR UNICAMENTE AL CUIT: 30683336765" at bounding box center [585, 319] width 999 height 279
click at [317, 322] on input "file" at bounding box center [256, 320] width 253 height 21
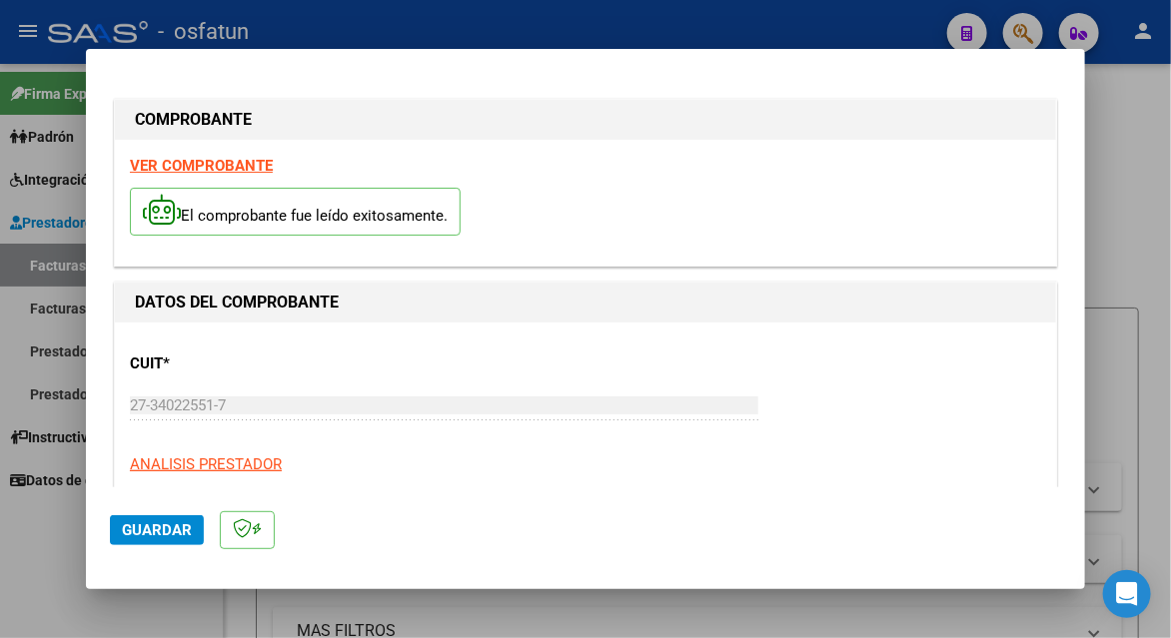
click at [584, 175] on div "VER COMPROBANTE El comprobante fue leído exitosamente." at bounding box center [585, 203] width 941 height 126
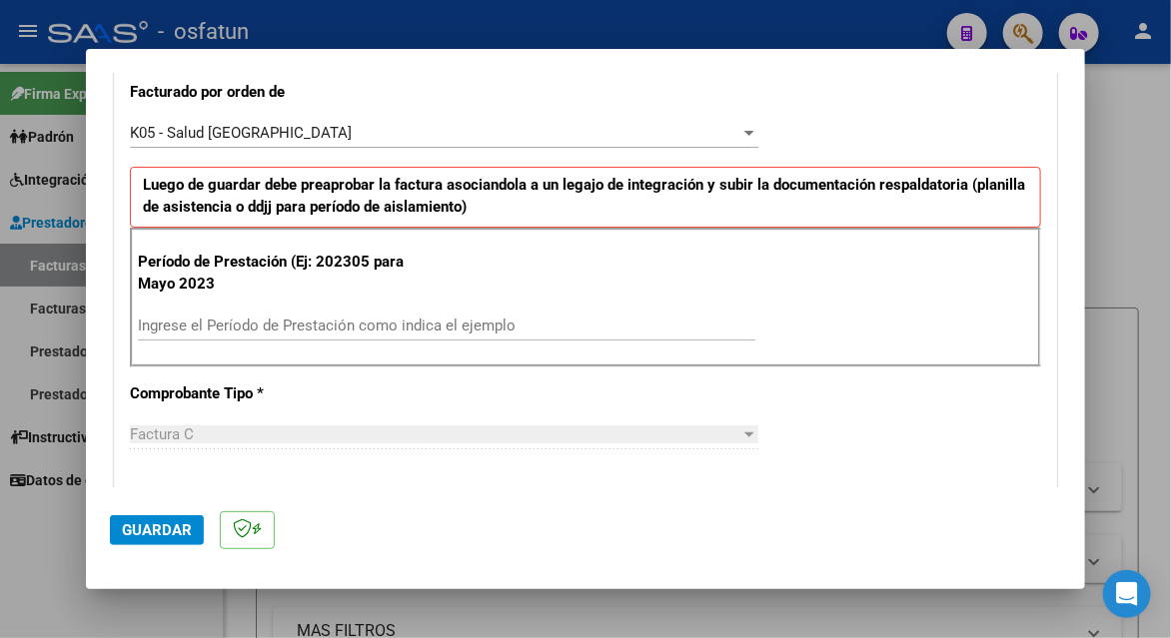
scroll to position [599, 0]
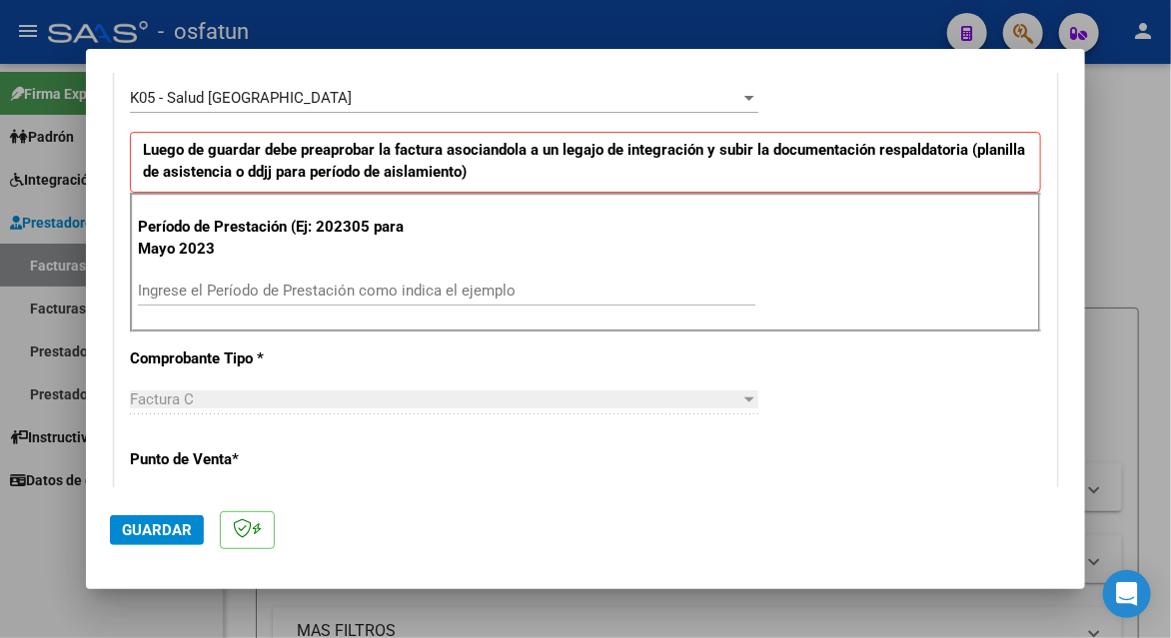
drag, startPoint x: 254, startPoint y: 286, endPoint x: 353, endPoint y: 203, distance: 129.1
click at [254, 286] on input "Ingrese el Período de Prestación como indica el ejemplo" at bounding box center [446, 291] width 617 height 18
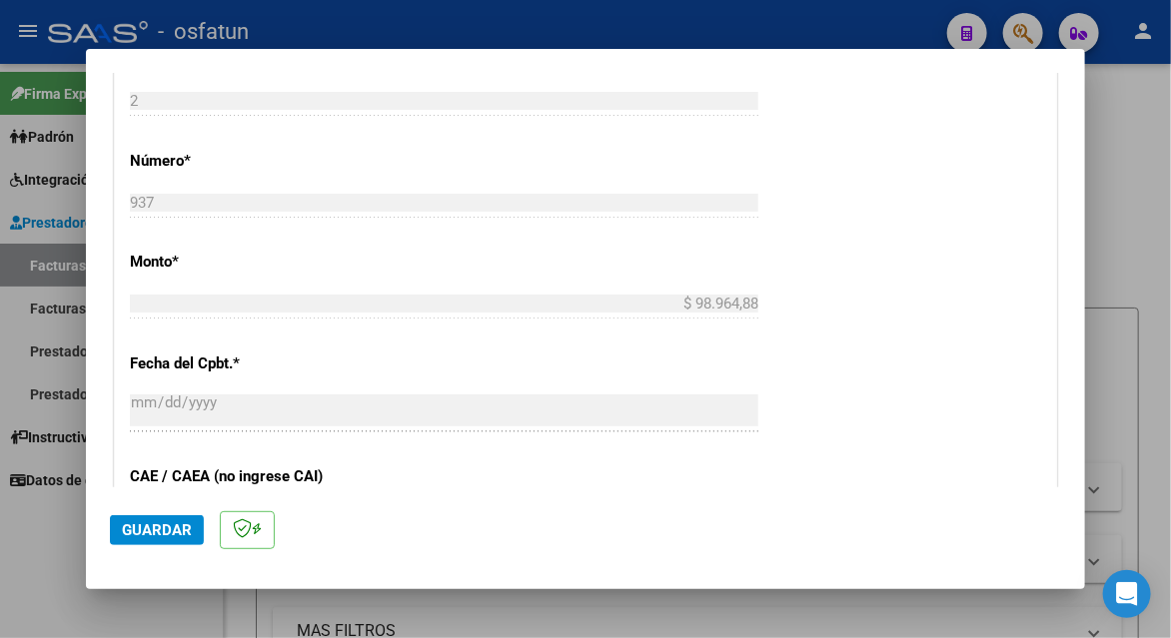
scroll to position [400, 0]
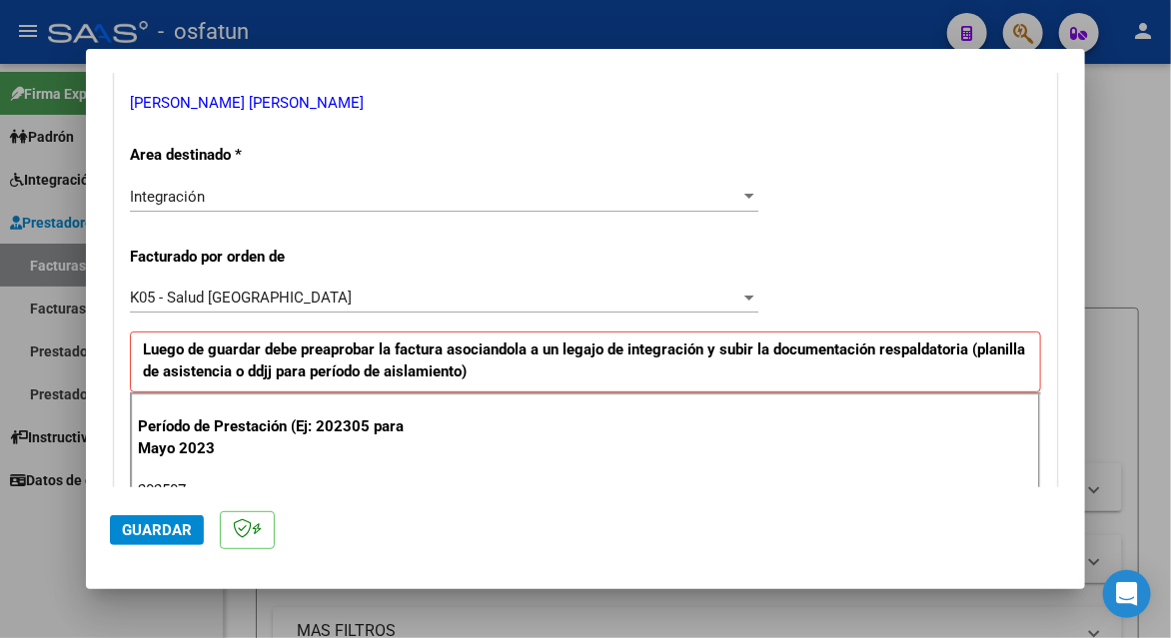
type input "202507"
